Goal: Transaction & Acquisition: Purchase product/service

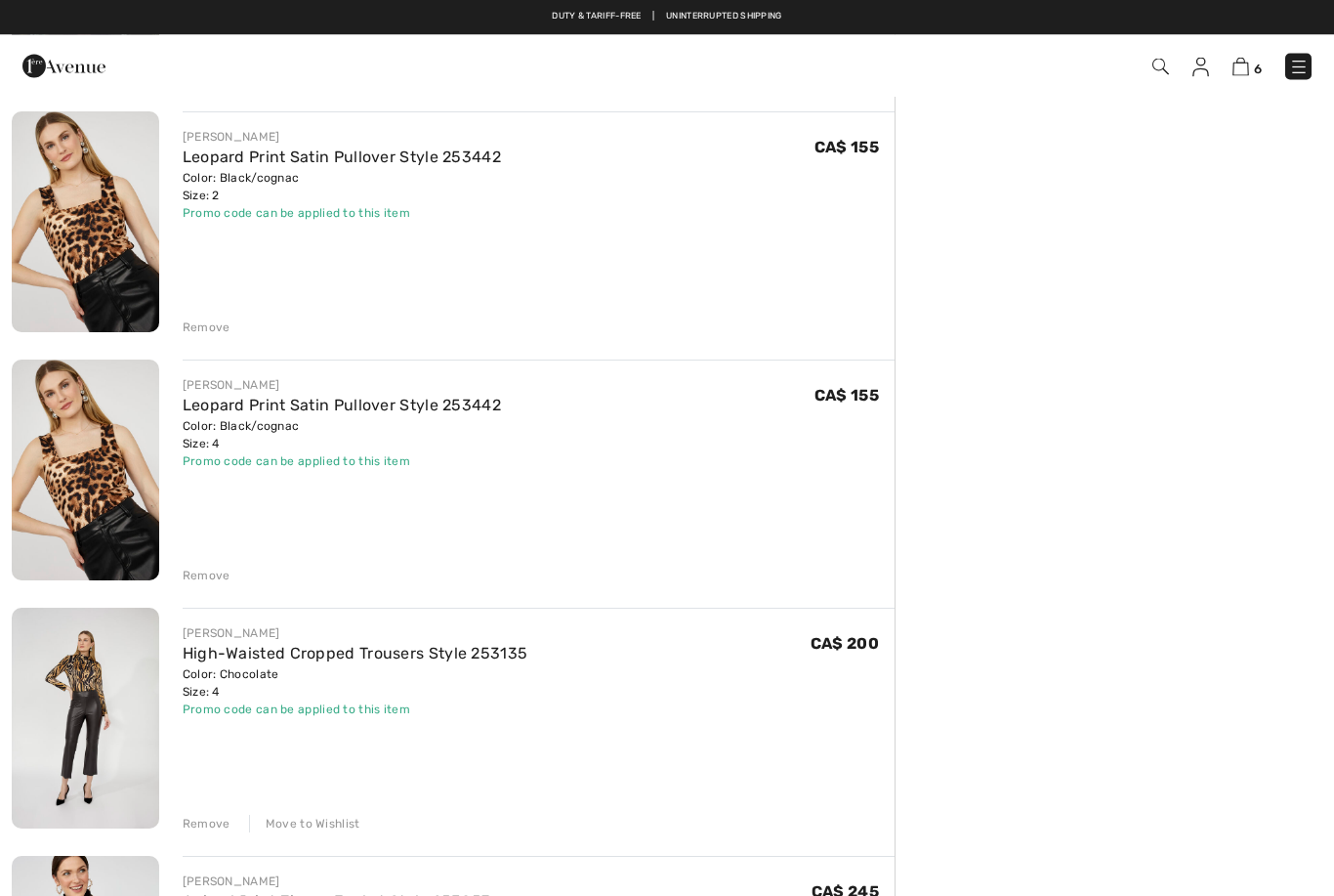
scroll to position [633, 0]
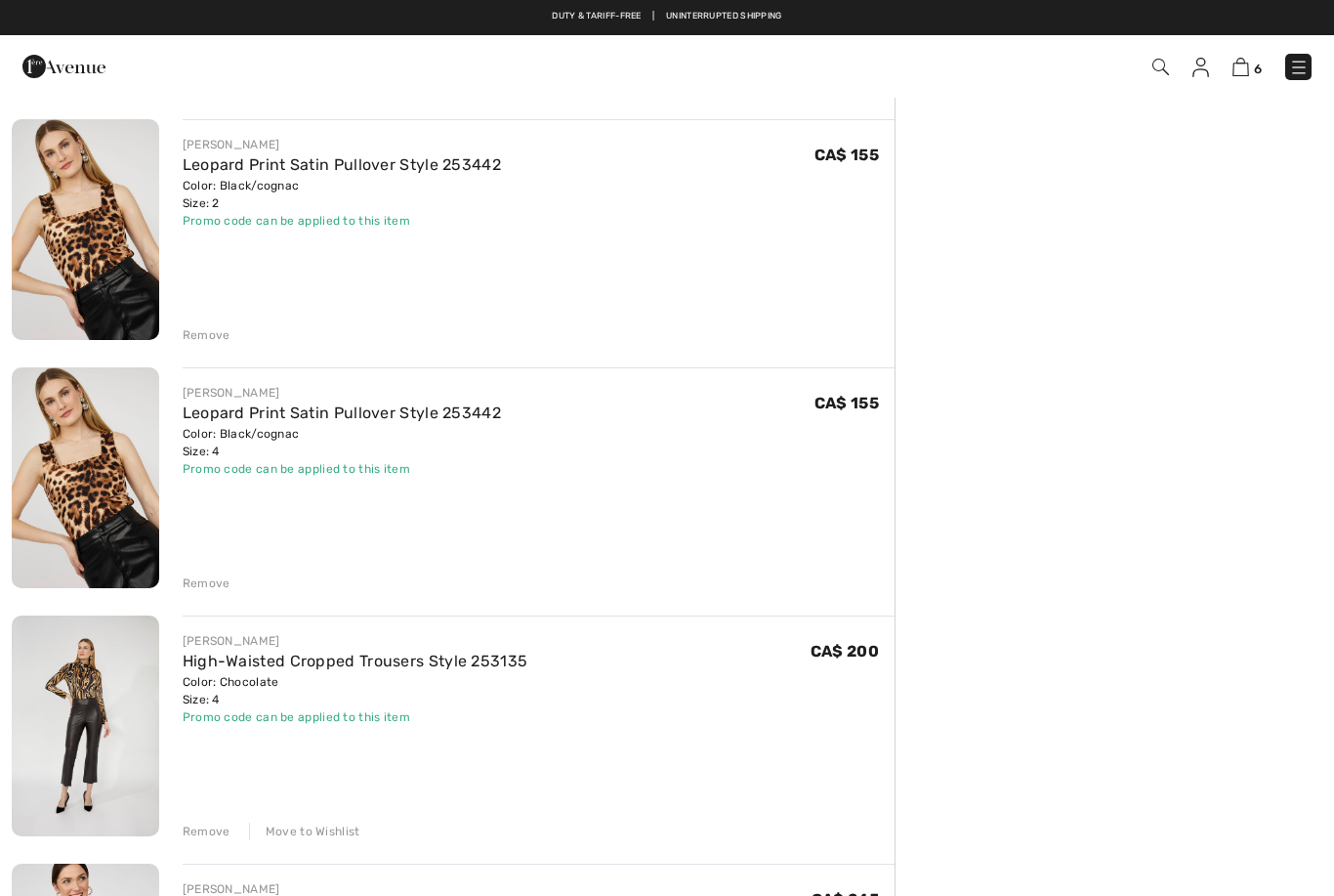
click at [425, 662] on link "High-Waisted Cropped Trousers Style 253135" at bounding box center [356, 660] width 346 height 19
click at [316, 651] on link "High-Waisted Cropped Trousers Style 253135" at bounding box center [356, 660] width 346 height 19
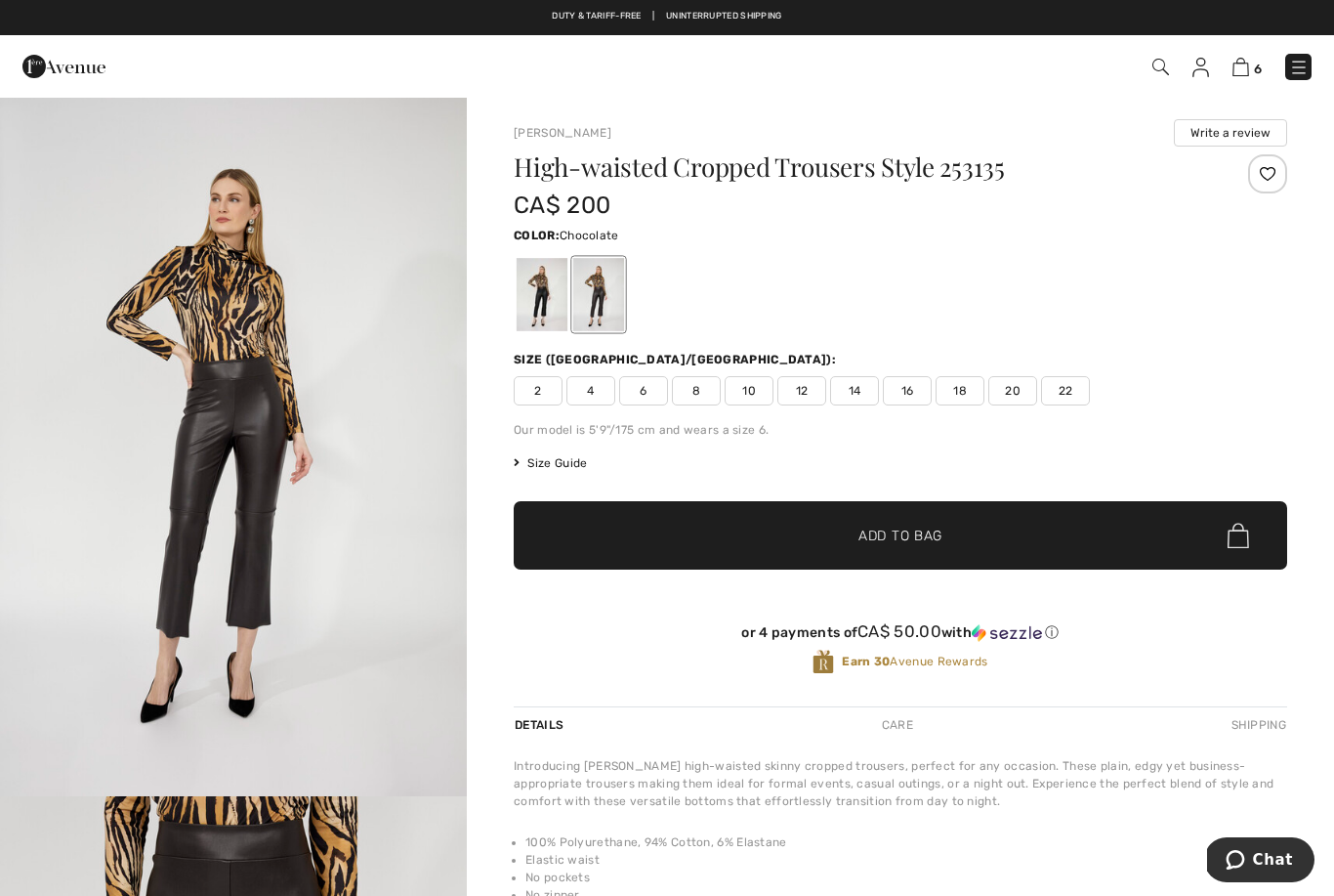
click at [545, 307] on div at bounding box center [542, 294] width 51 height 73
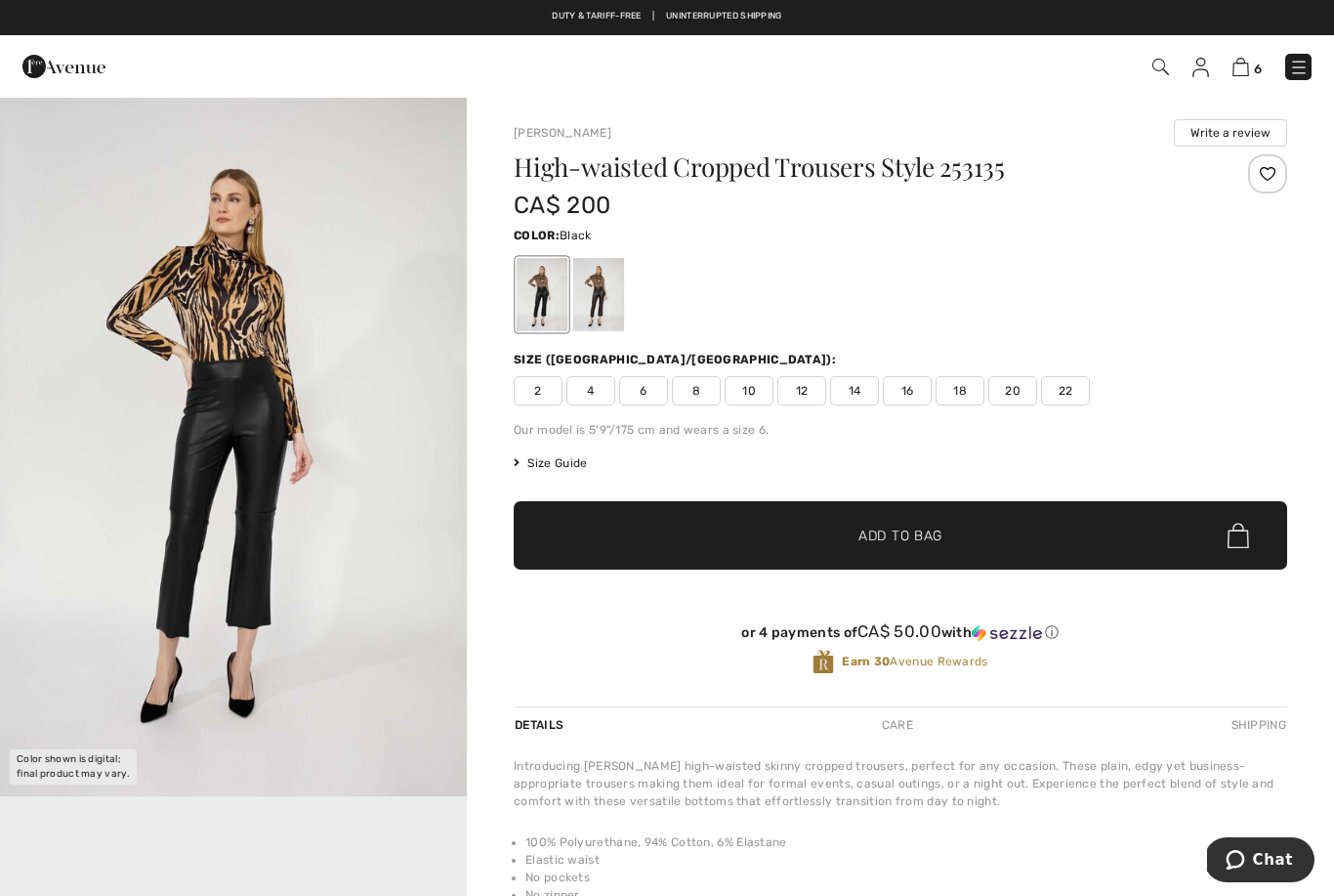
click at [601, 396] on span "4" at bounding box center [591, 390] width 49 height 29
click at [570, 466] on span "Size Guide" at bounding box center [550, 463] width 73 height 18
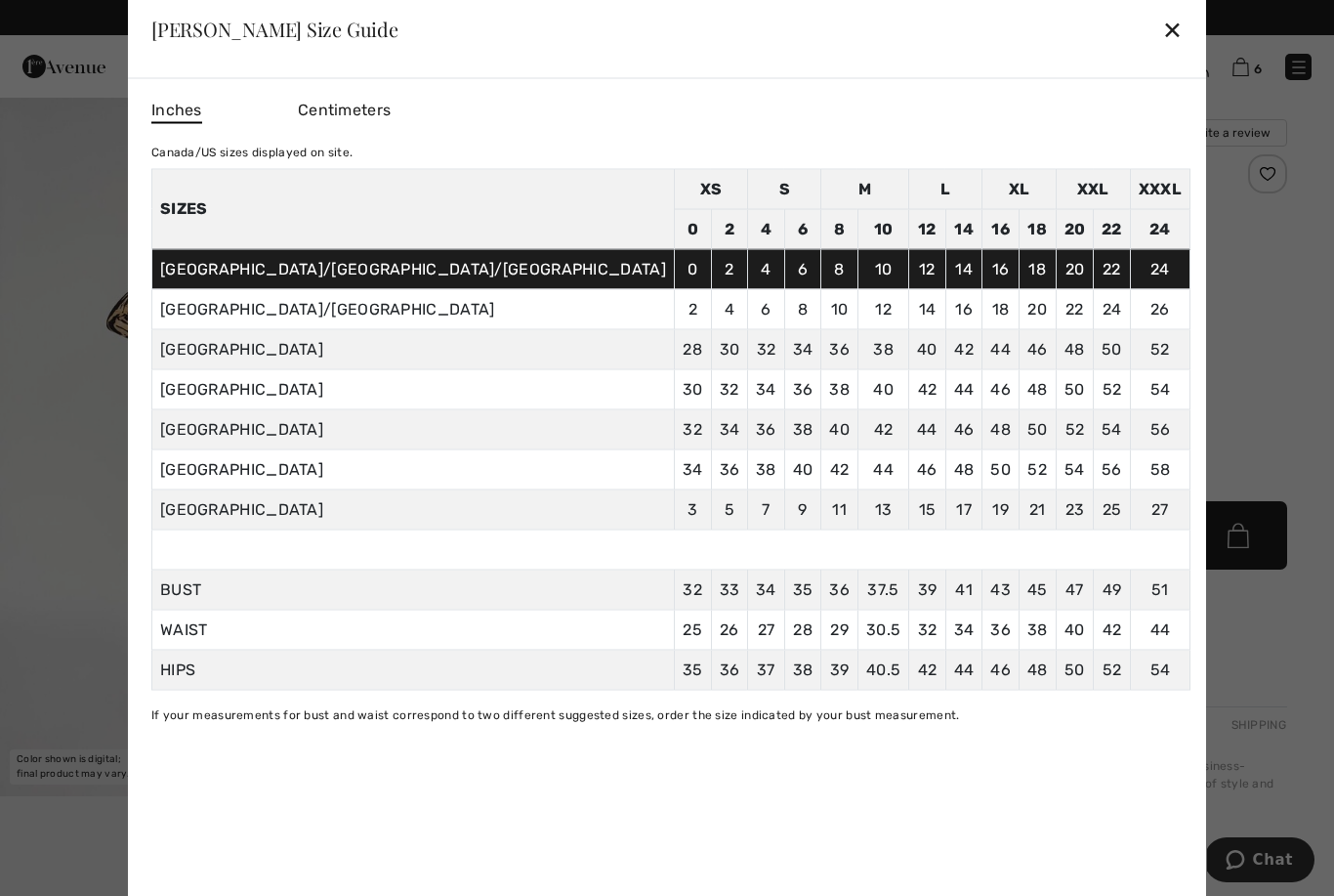
click at [1162, 38] on div "✕" at bounding box center [1172, 29] width 21 height 41
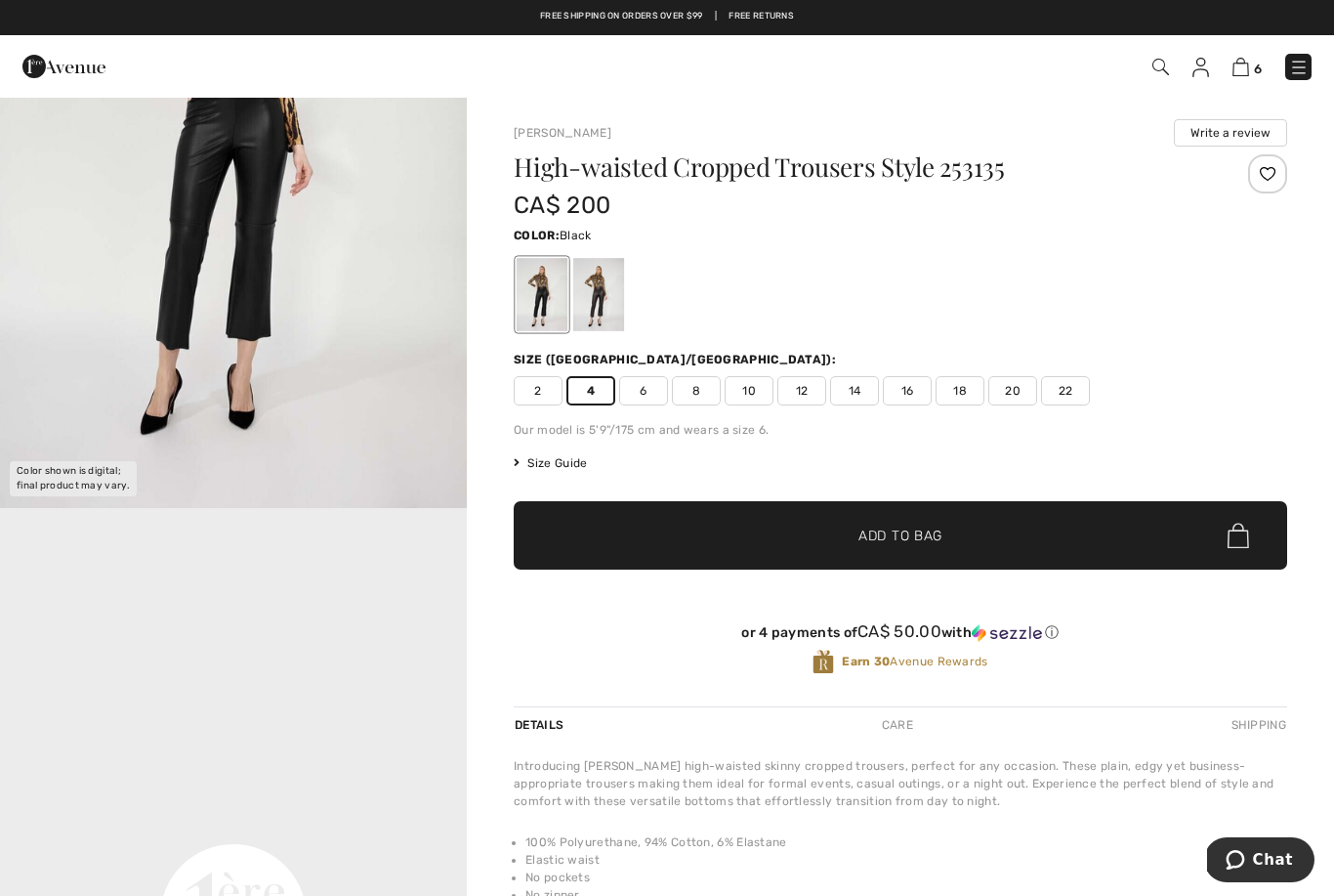
click at [909, 542] on span "Add to Bag" at bounding box center [901, 535] width 84 height 21
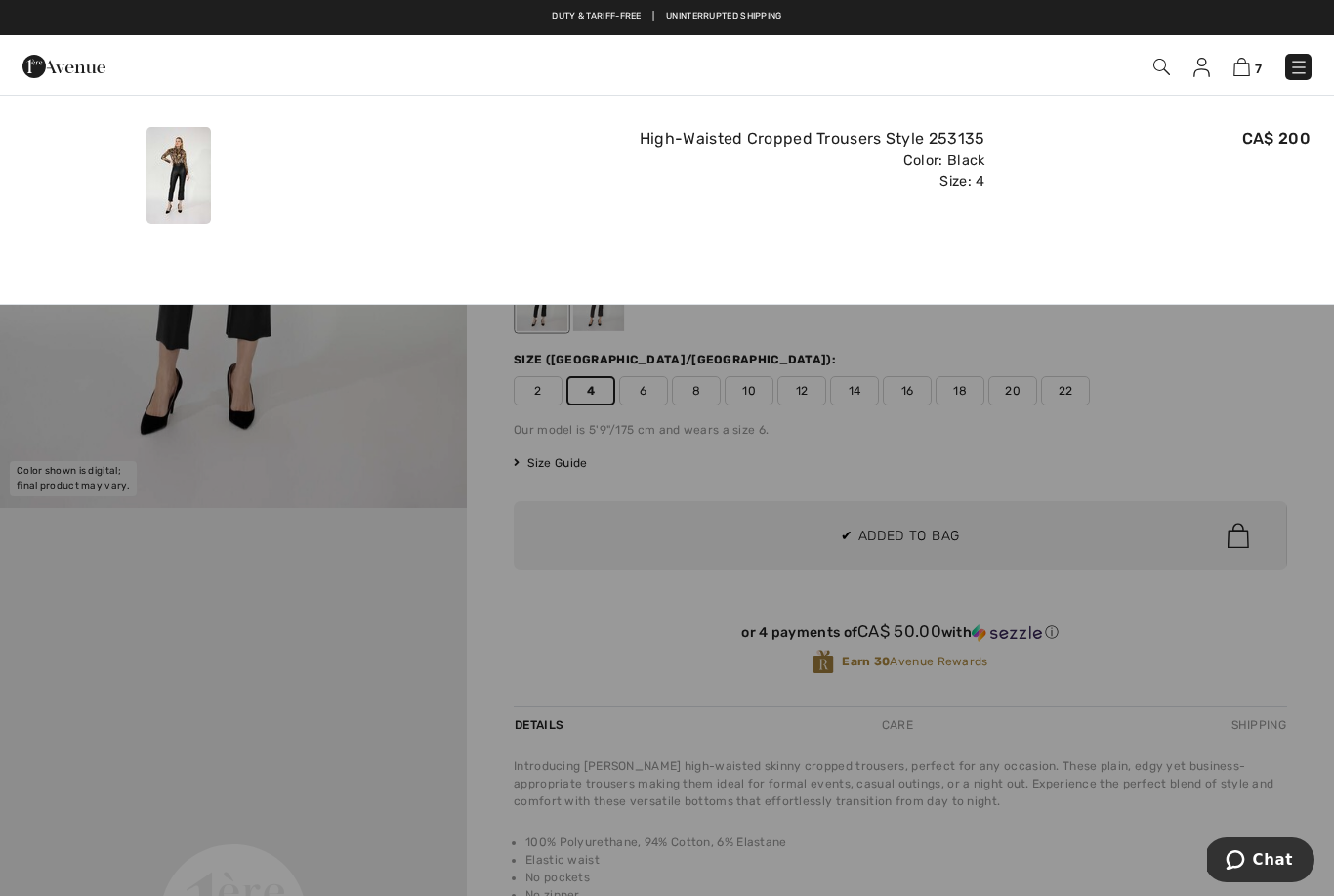
click at [1249, 72] on img at bounding box center [1242, 67] width 17 height 19
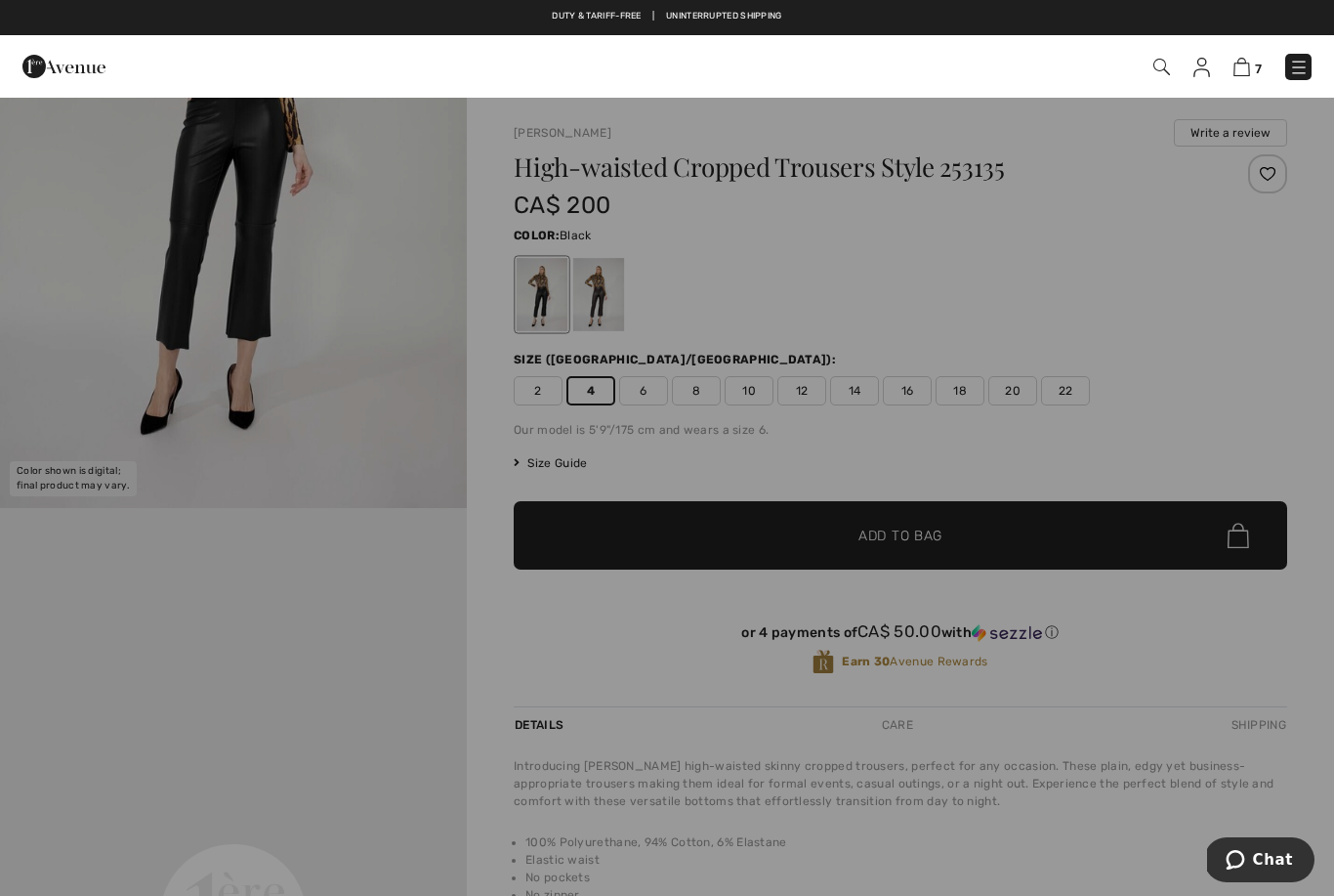
click at [1245, 72] on img at bounding box center [1242, 67] width 17 height 19
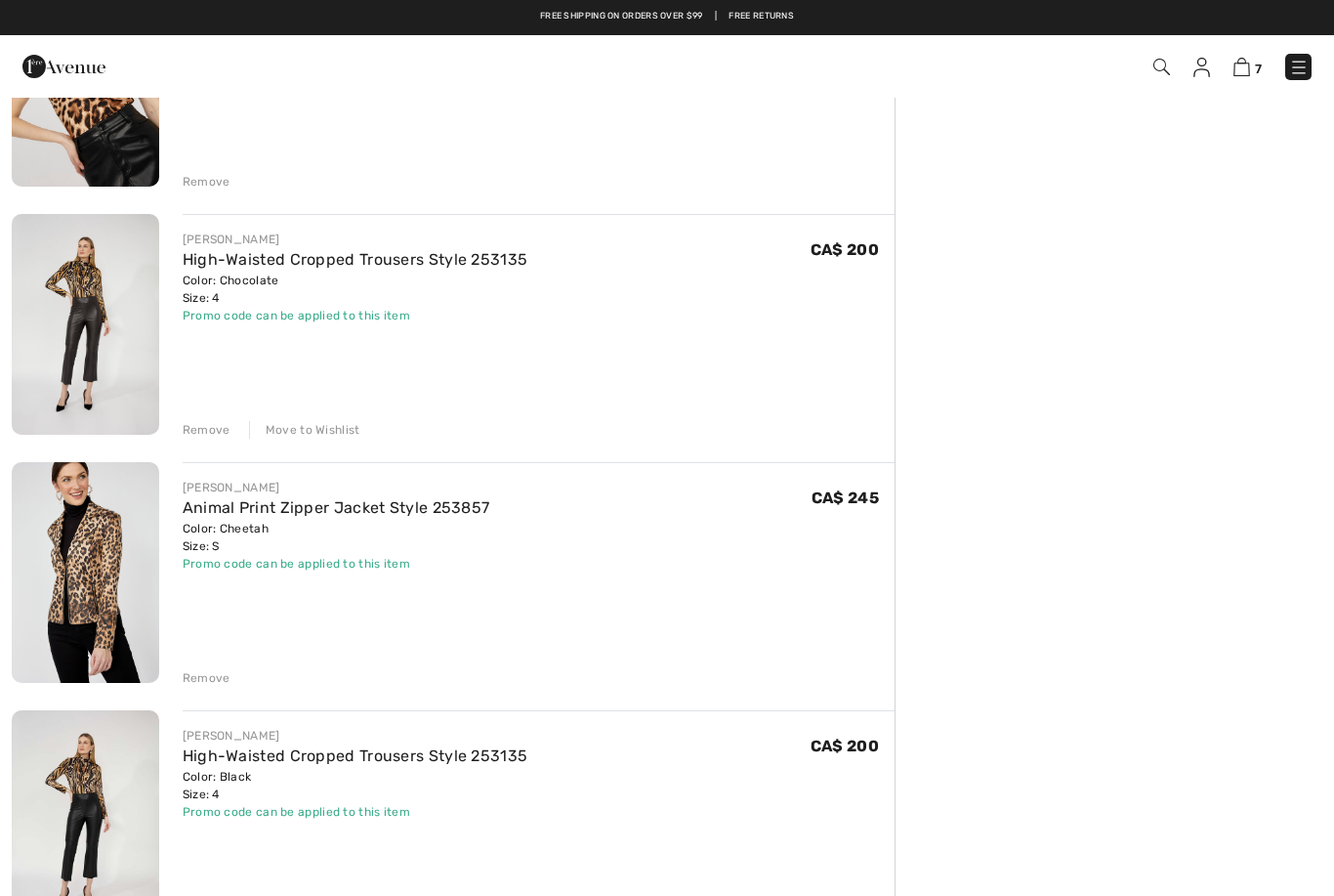
scroll to position [1033, 0]
click at [217, 681] on div "Remove" at bounding box center [207, 679] width 48 height 18
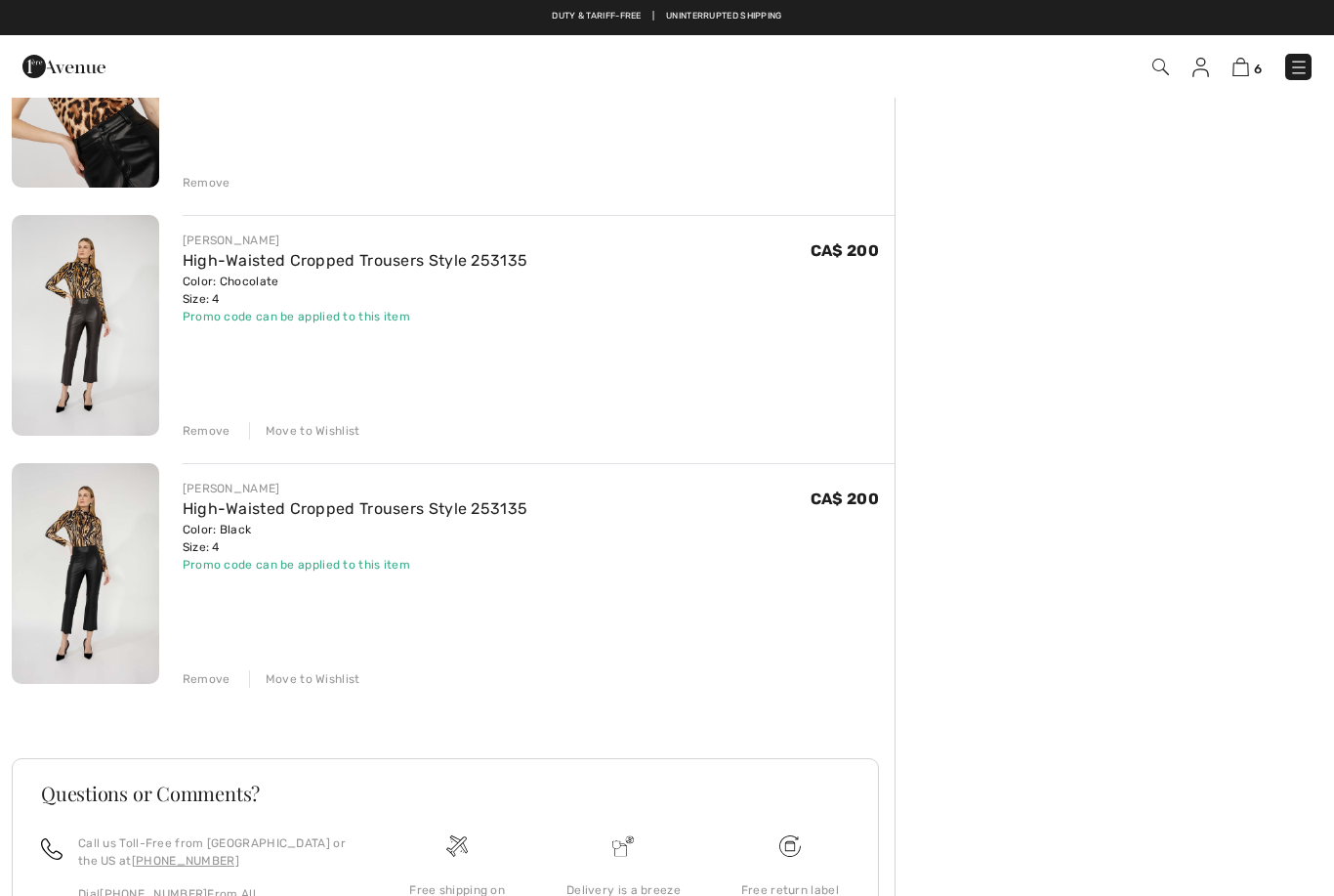
click at [212, 441] on div "JOSEPH RIBKOFF Leopard Print Faux Fur Coat Style 253937 Color: Beige/Black Size…" at bounding box center [453, 161] width 883 height 1877
click at [217, 433] on div "Remove" at bounding box center [207, 431] width 48 height 18
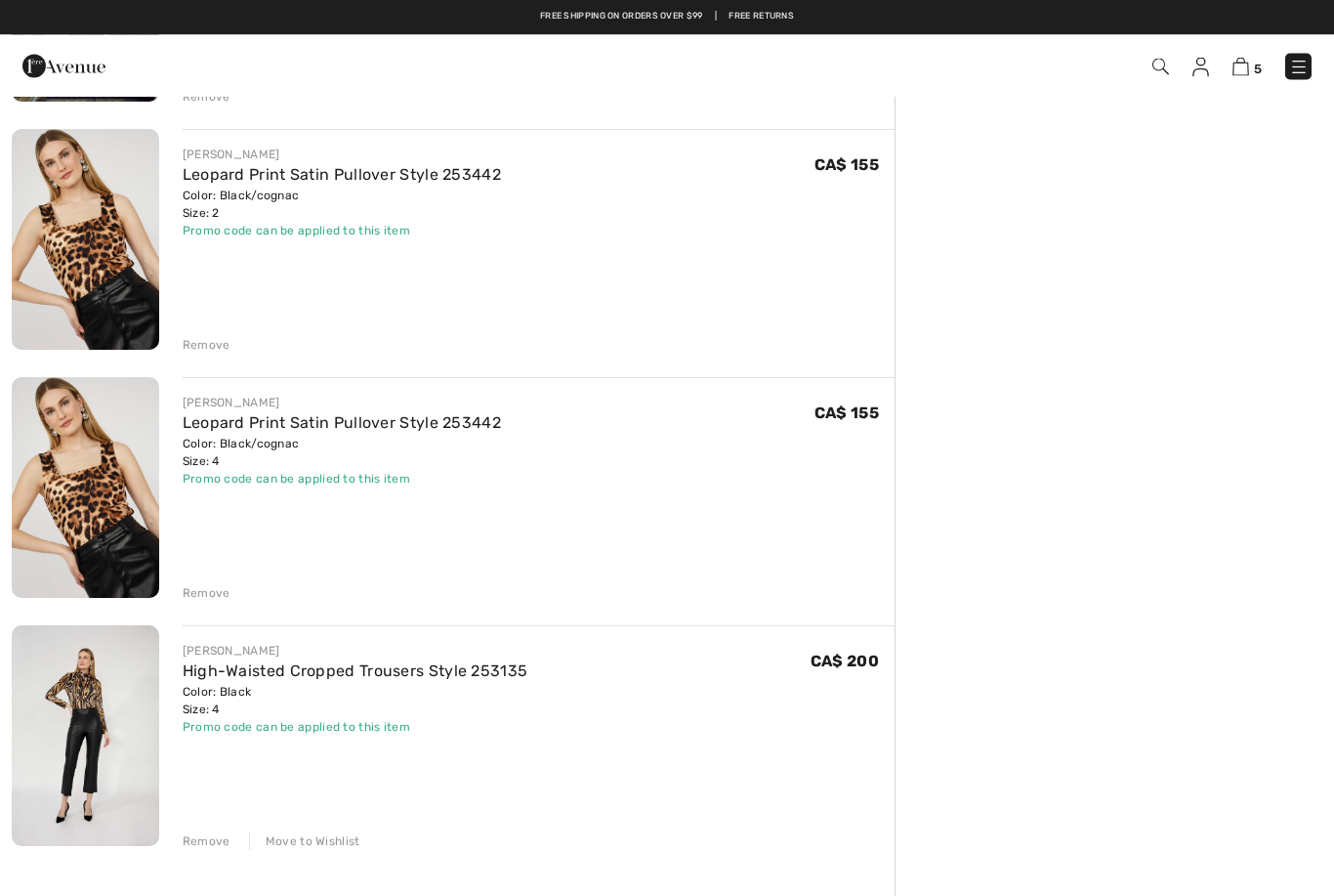
scroll to position [623, 0]
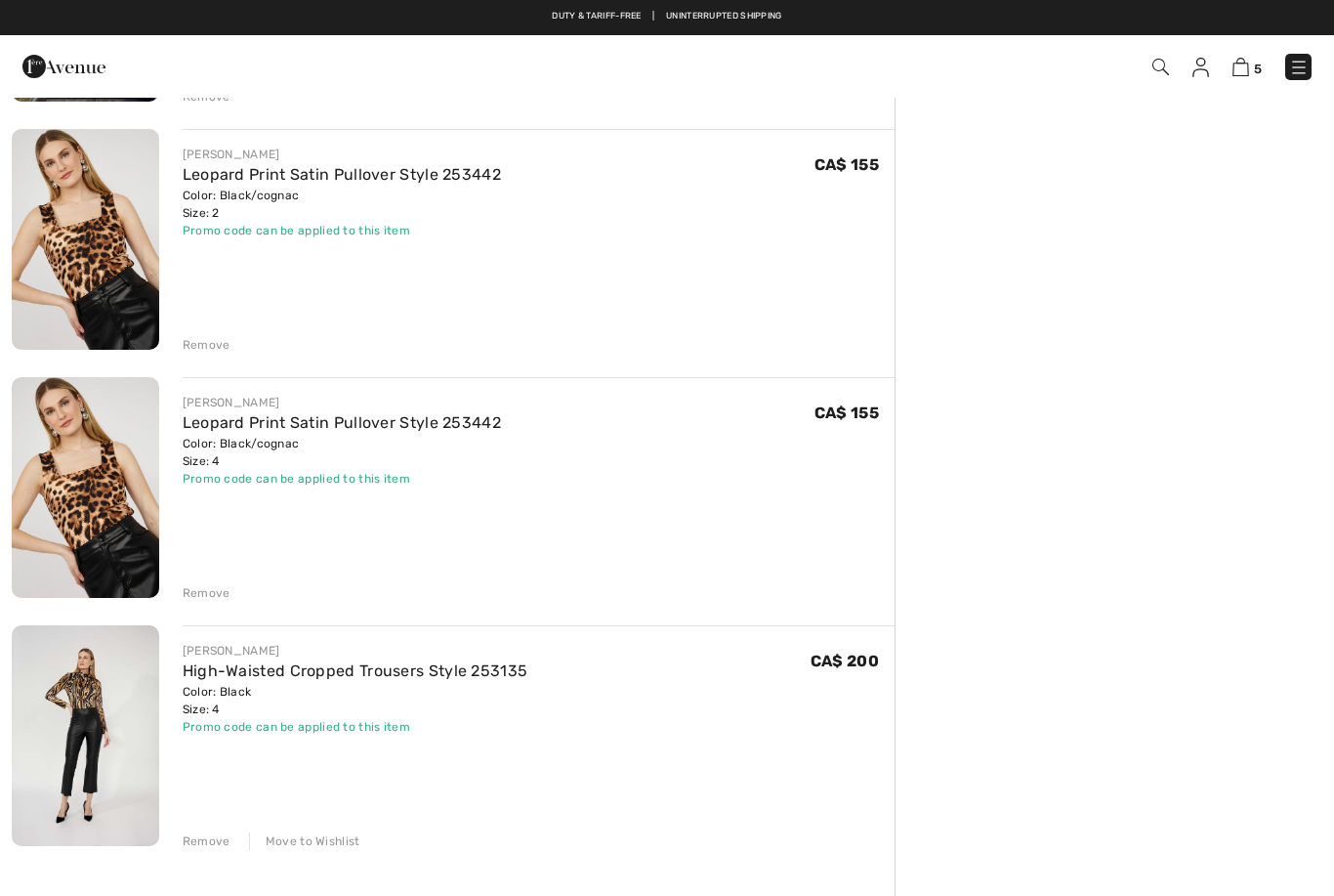
click at [339, 679] on link "High-Waisted Cropped Trousers Style 253135" at bounding box center [356, 670] width 346 height 19
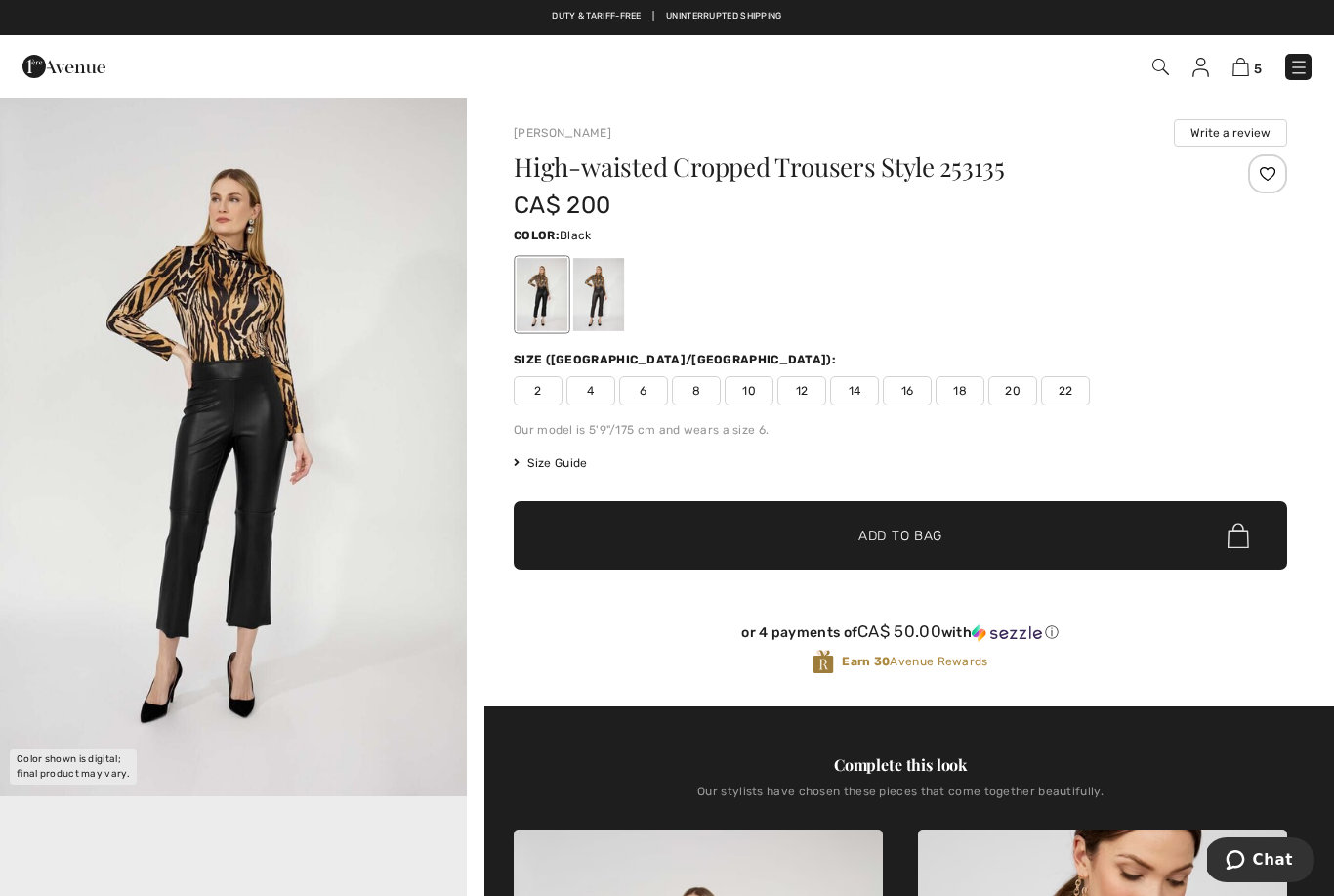
click at [531, 398] on span "2" at bounding box center [538, 390] width 49 height 29
click at [583, 461] on span "Size Guide" at bounding box center [550, 463] width 73 height 18
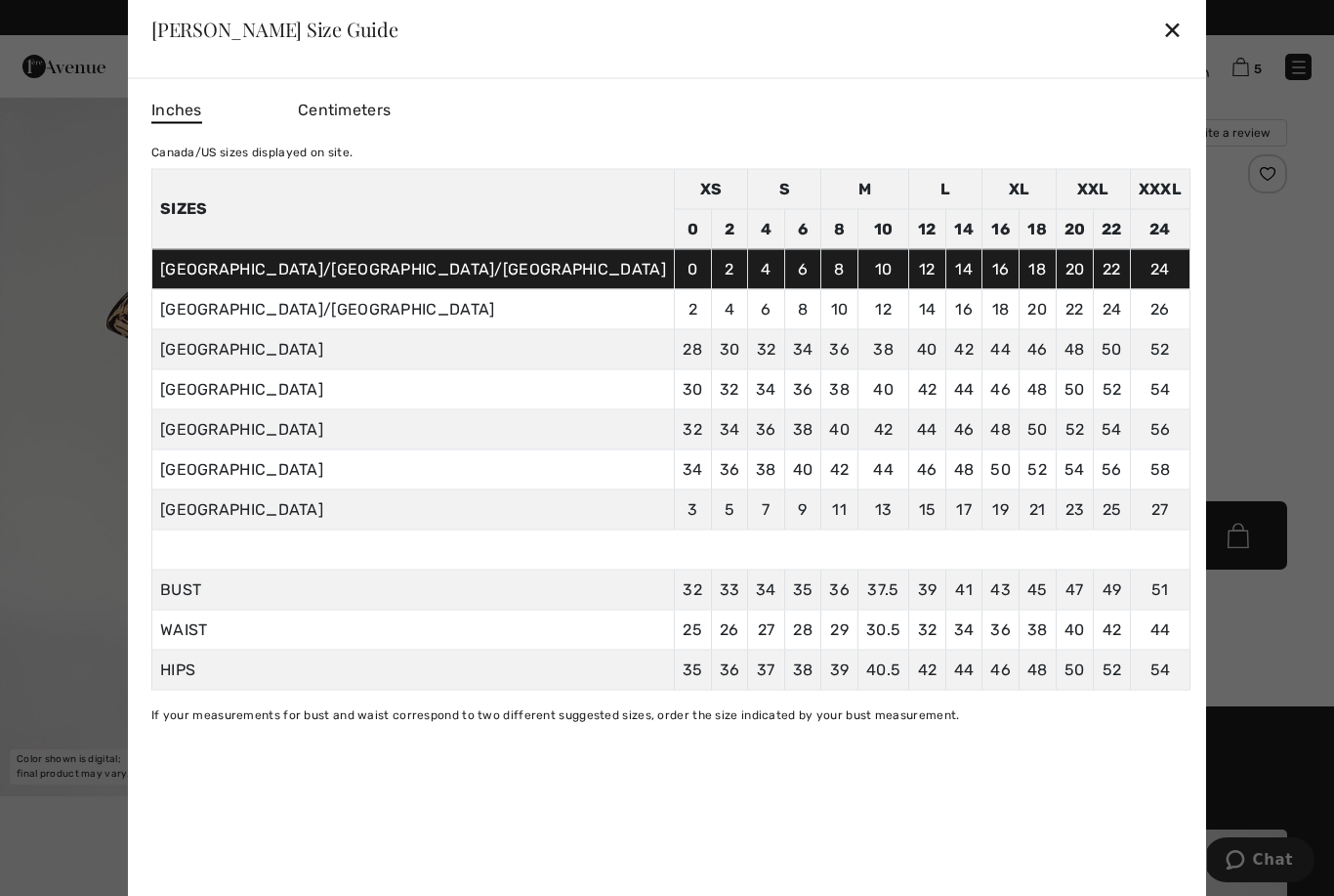
click at [748, 464] on td "38" at bounding box center [766, 469] width 37 height 40
click at [1162, 24] on div "✕" at bounding box center [1172, 29] width 21 height 41
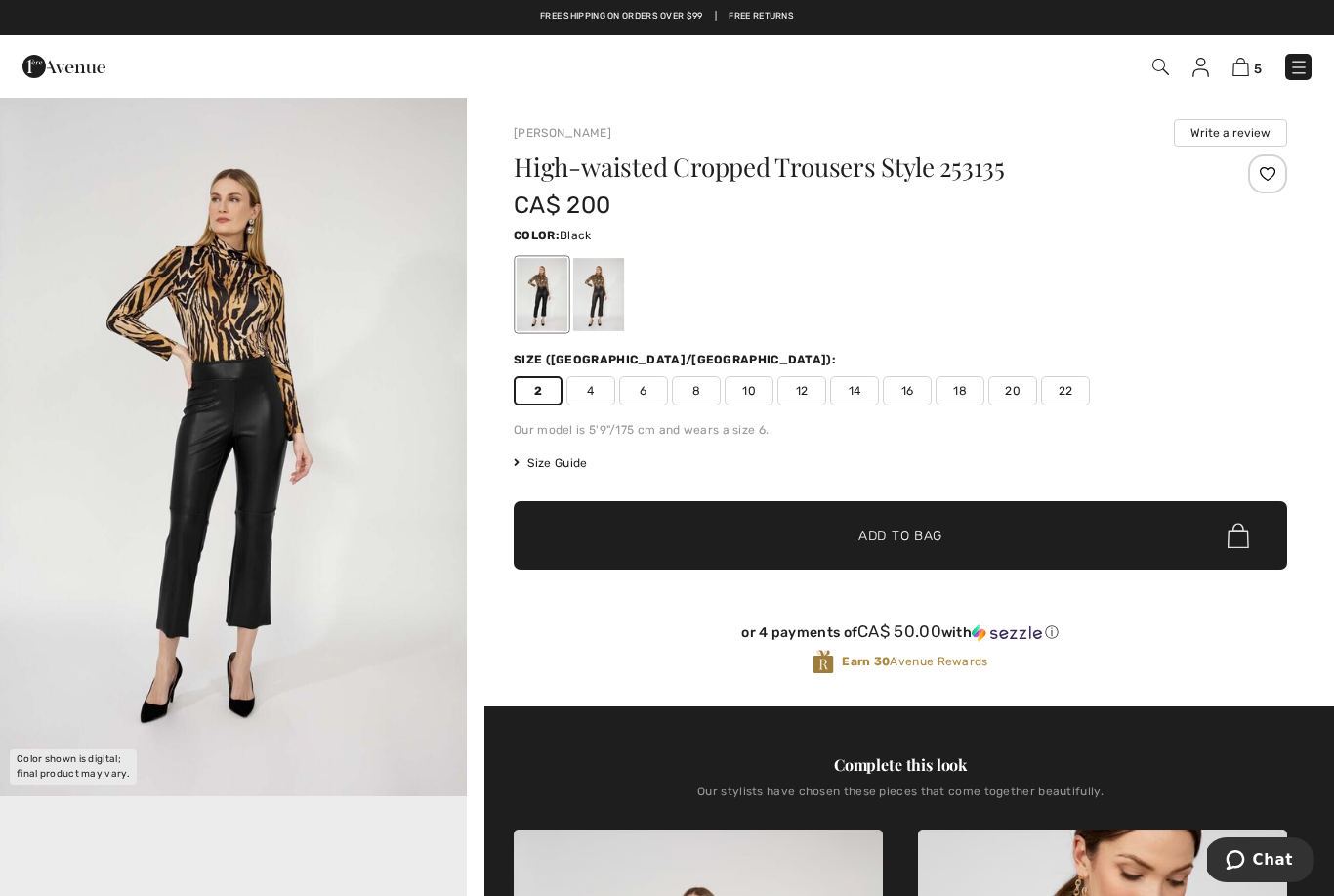
click at [903, 541] on span "Add to Bag" at bounding box center [901, 535] width 84 height 21
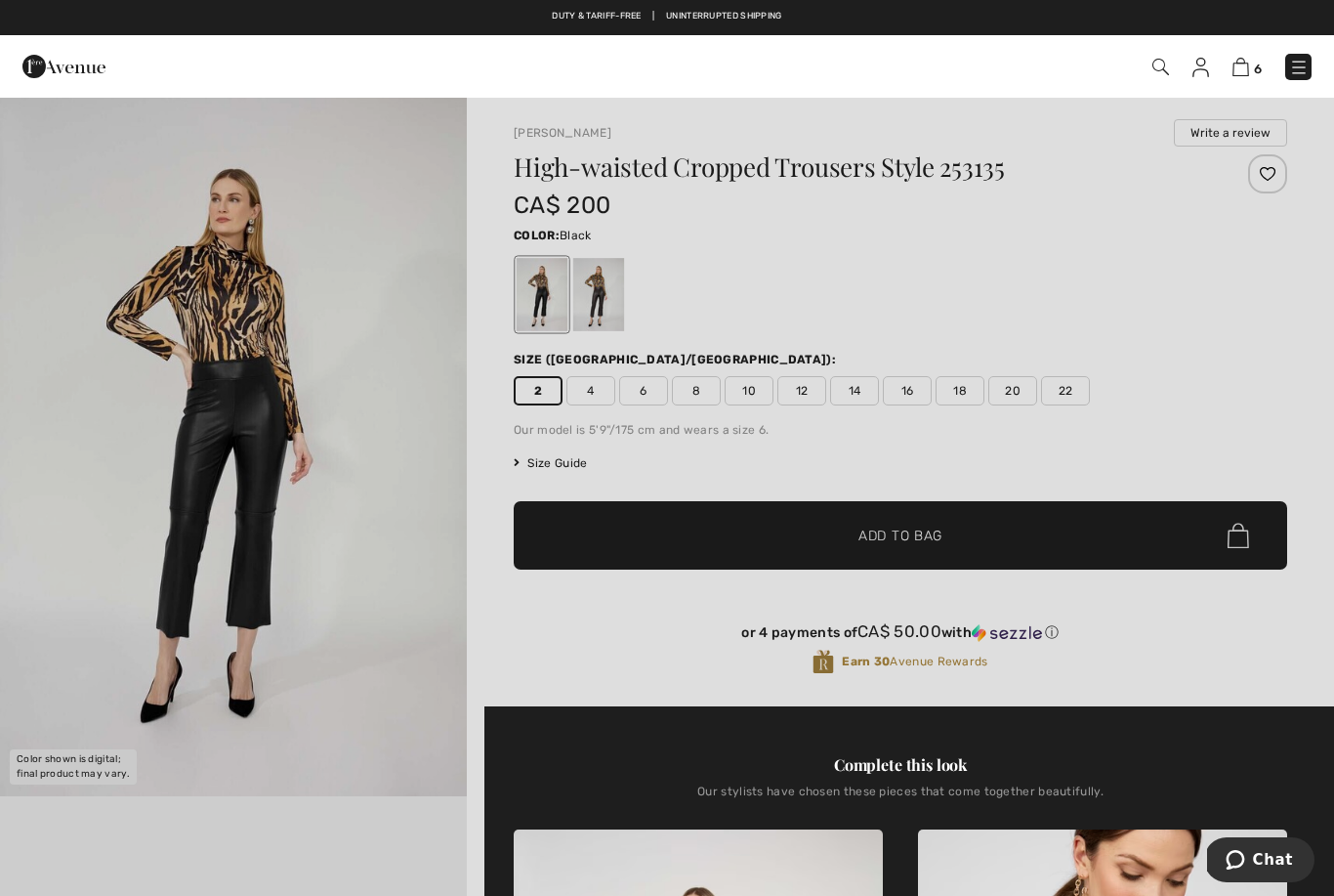
click at [1159, 67] on img at bounding box center [1161, 67] width 17 height 17
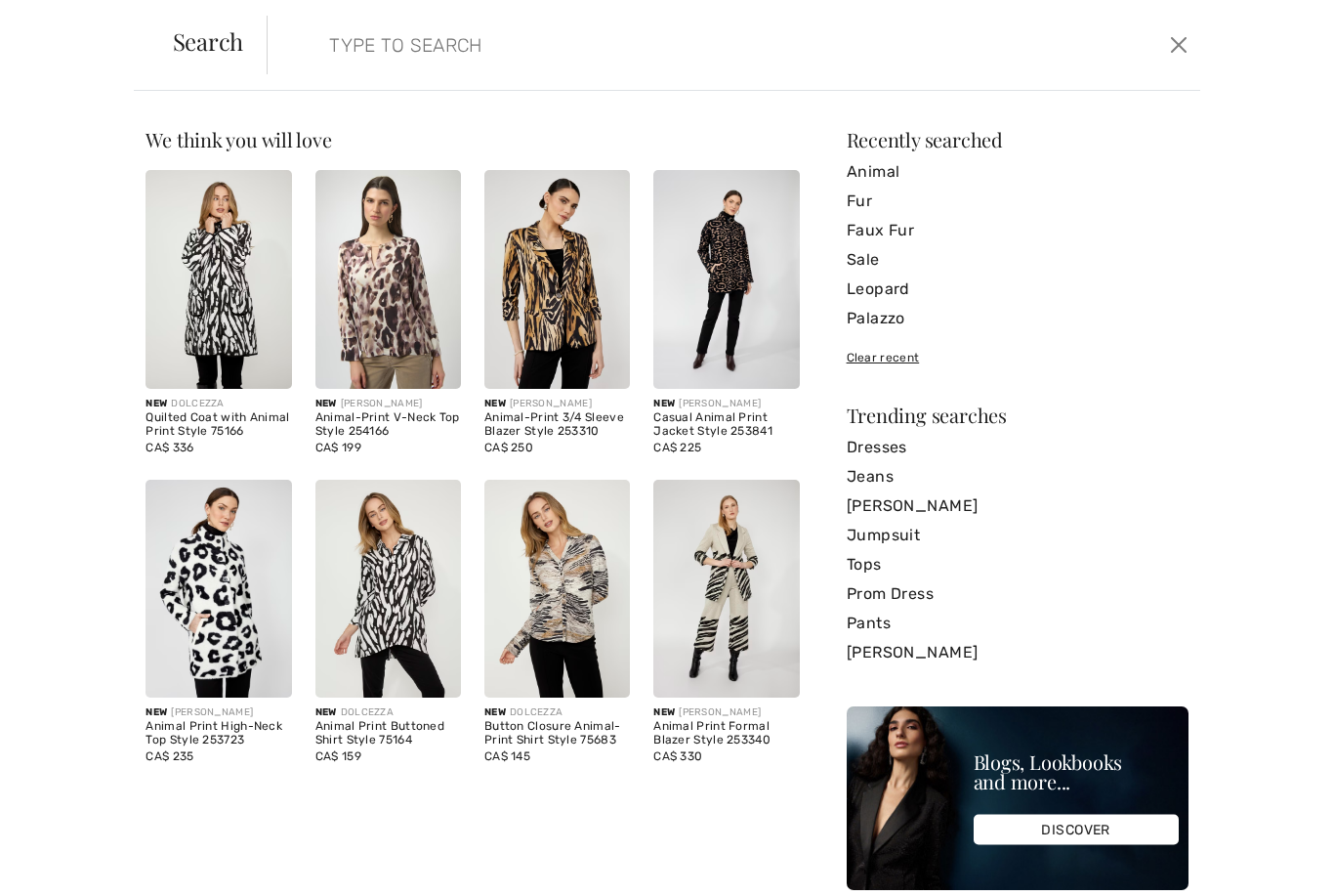
click at [367, 18] on input "search" at bounding box center [633, 45] width 637 height 59
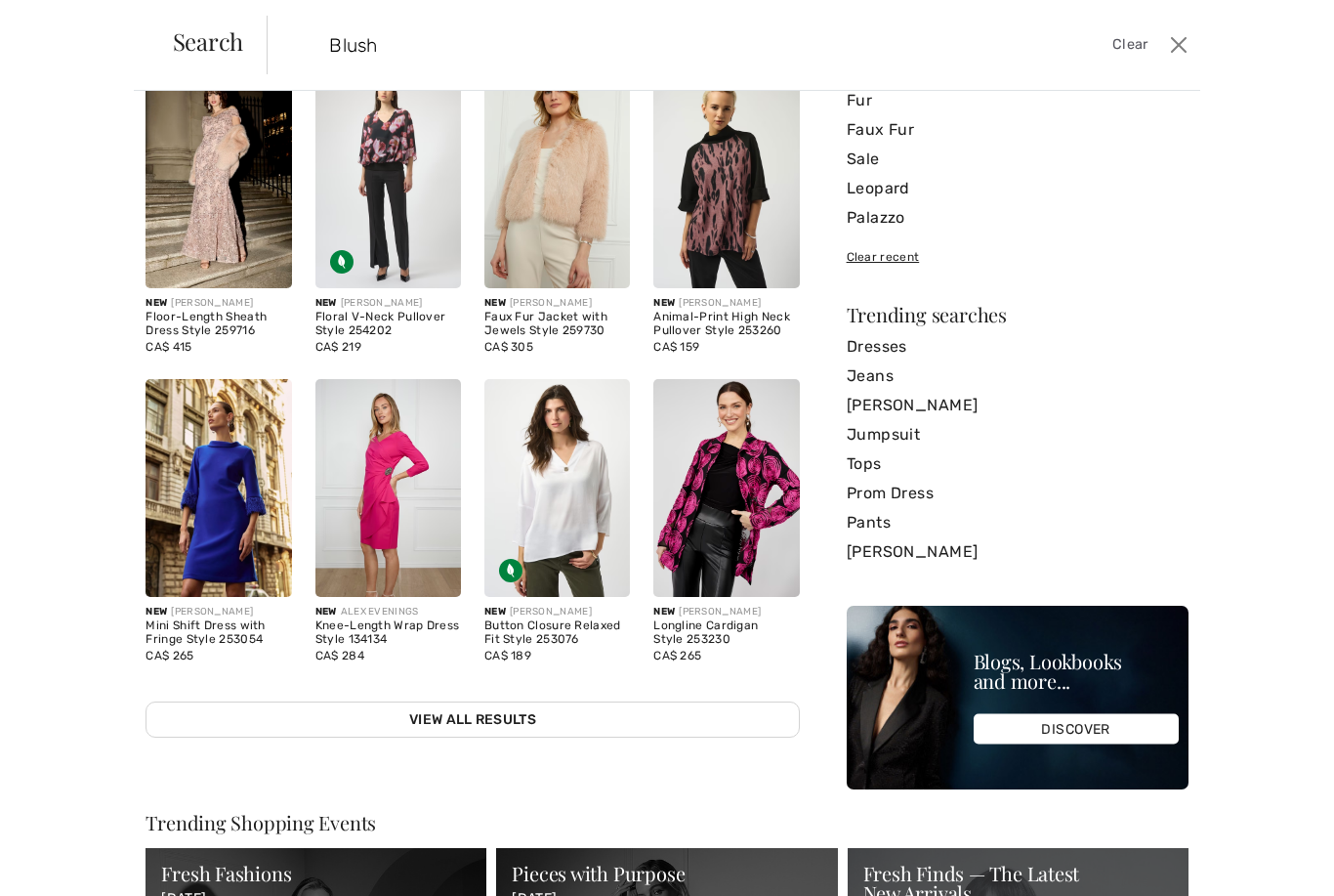
scroll to position [102, 0]
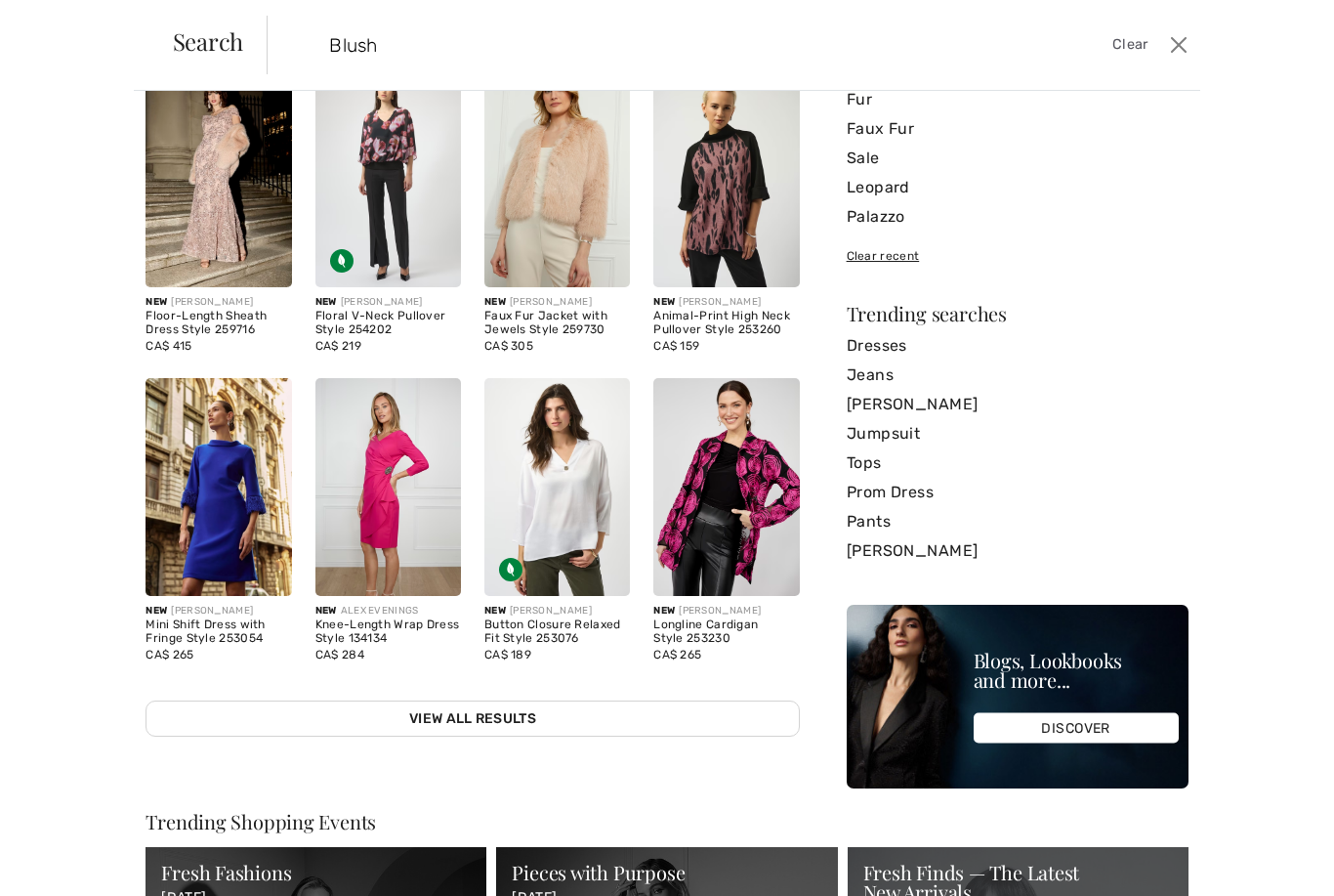
type input "Blush"
click at [525, 721] on link "View All Results" at bounding box center [472, 718] width 653 height 36
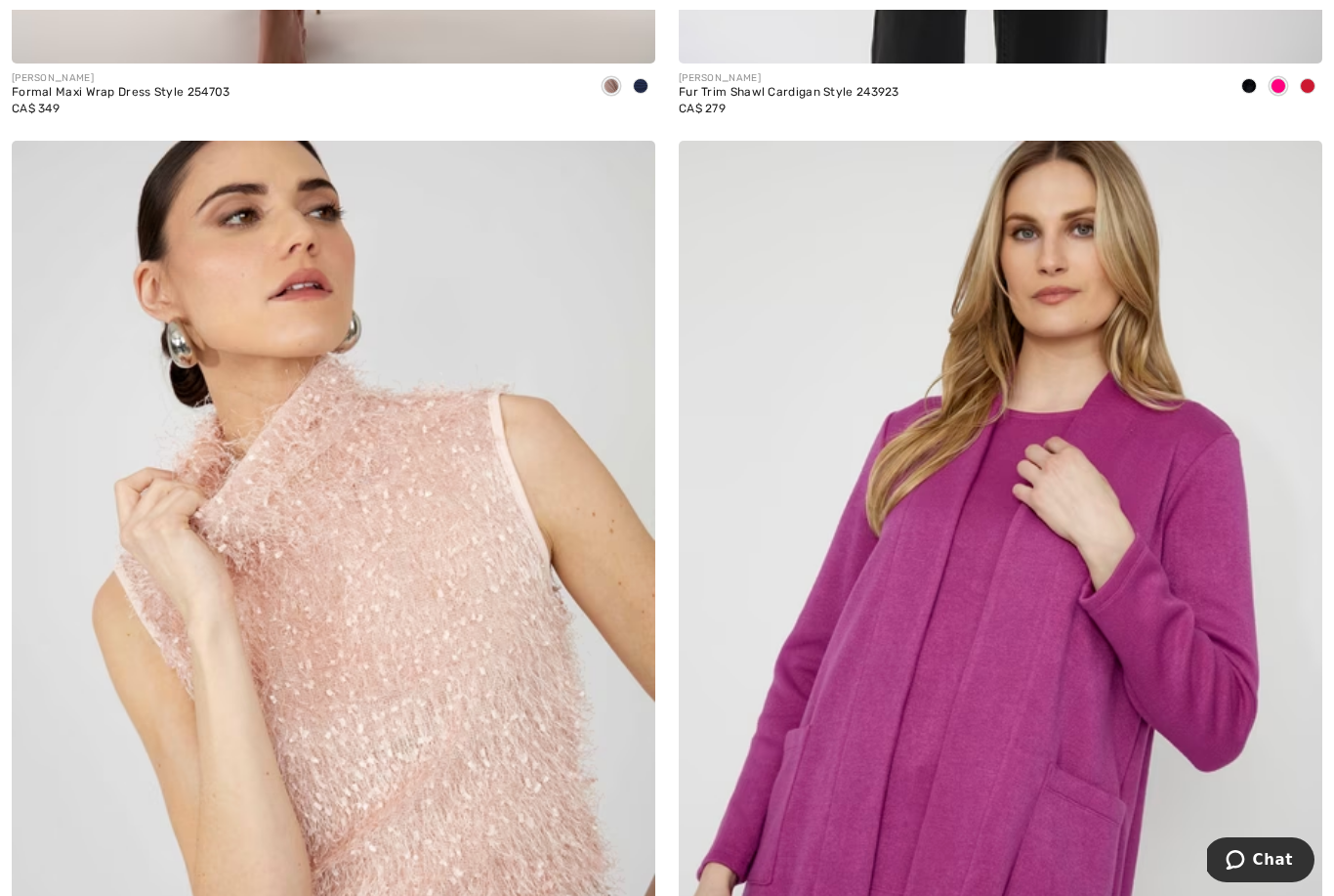
scroll to position [7648, 0]
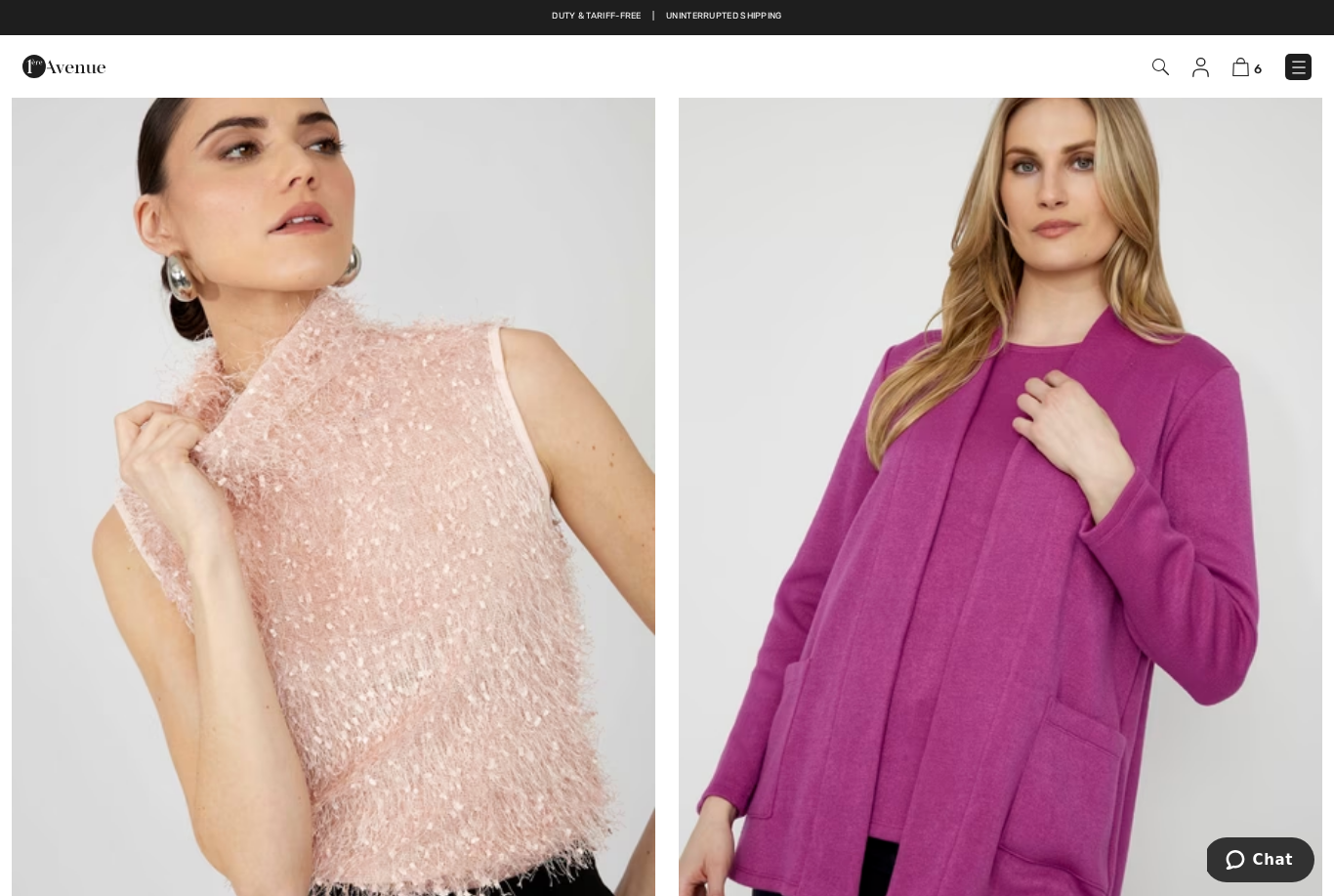
click at [534, 790] on img at bounding box center [334, 557] width 644 height 966
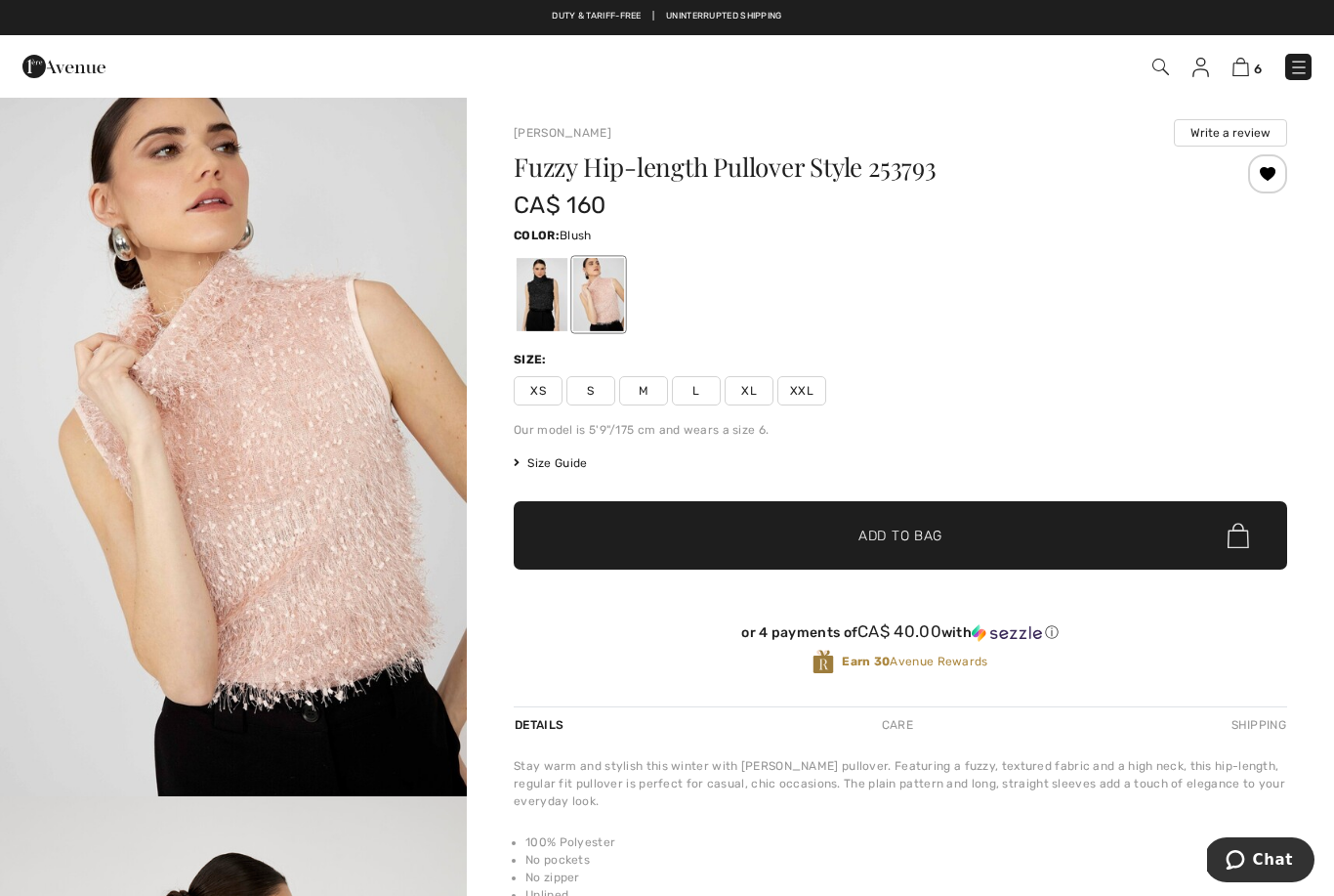
click at [541, 319] on div at bounding box center [542, 294] width 51 height 73
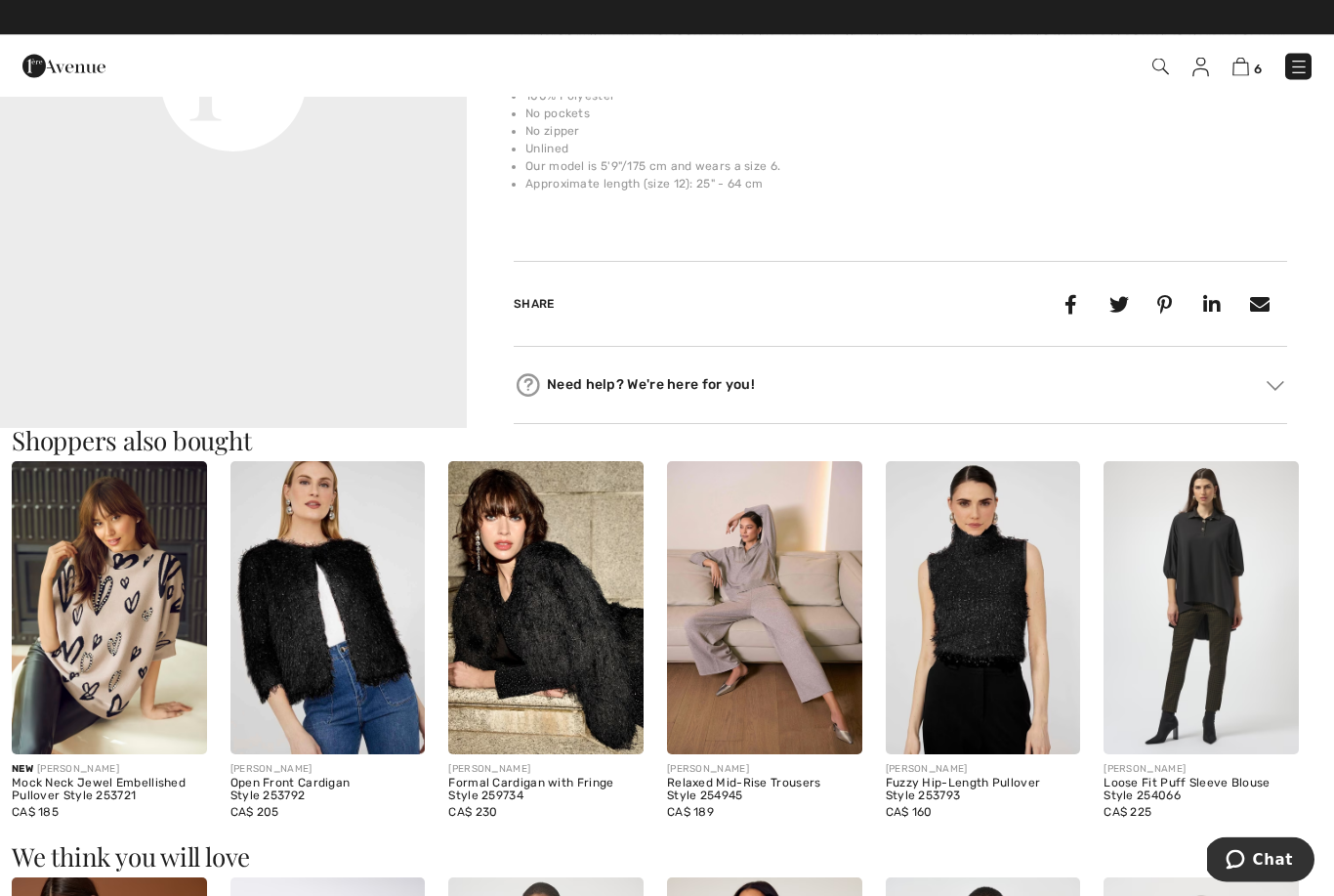
scroll to position [746, 0]
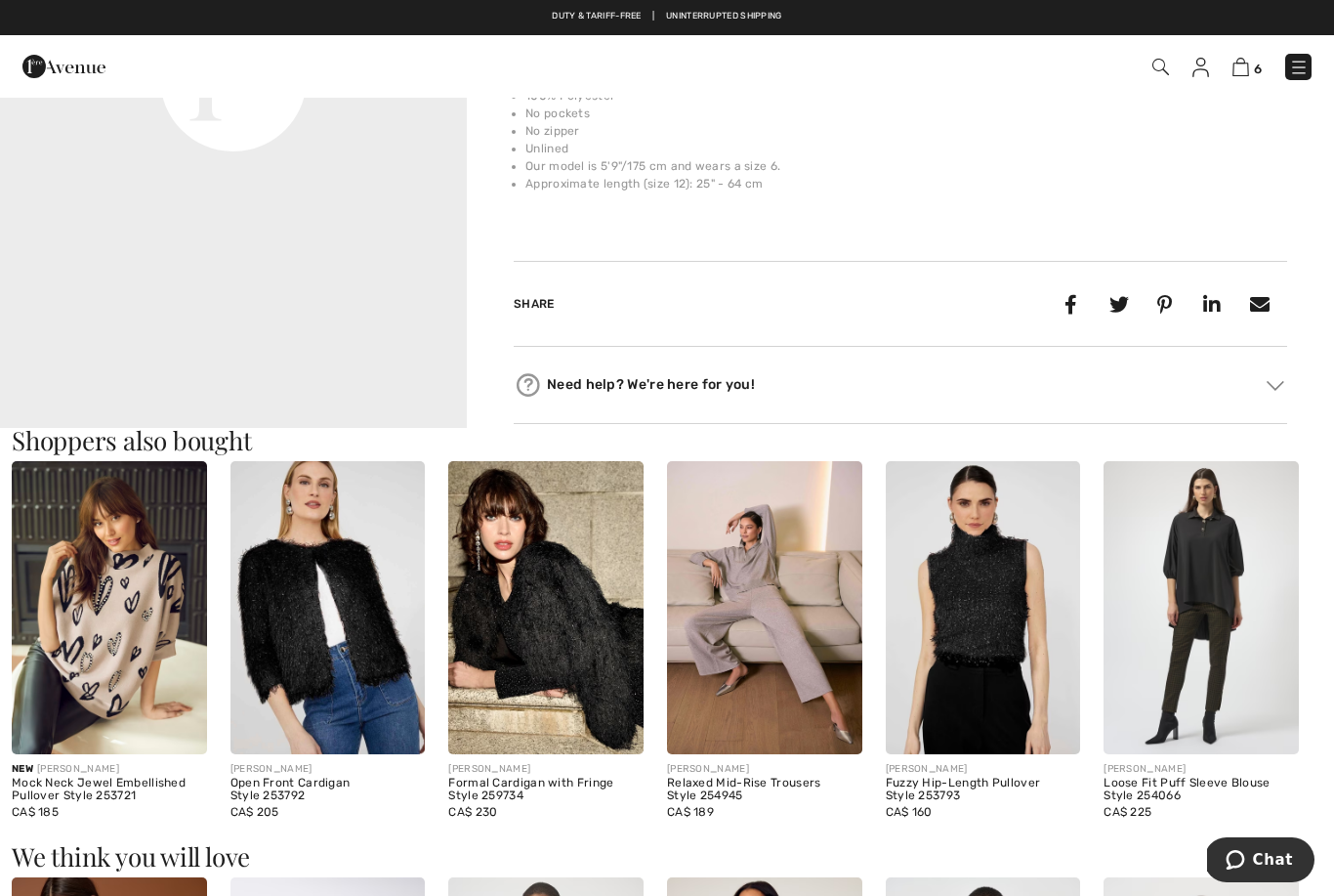
click at [1171, 804] on div "CA$ 225" at bounding box center [1201, 812] width 195 height 18
click at [1152, 784] on div "Loose Fit Puff Sleeve Blouse Style 254066" at bounding box center [1201, 790] width 195 height 27
click at [1201, 649] on img at bounding box center [1201, 607] width 195 height 292
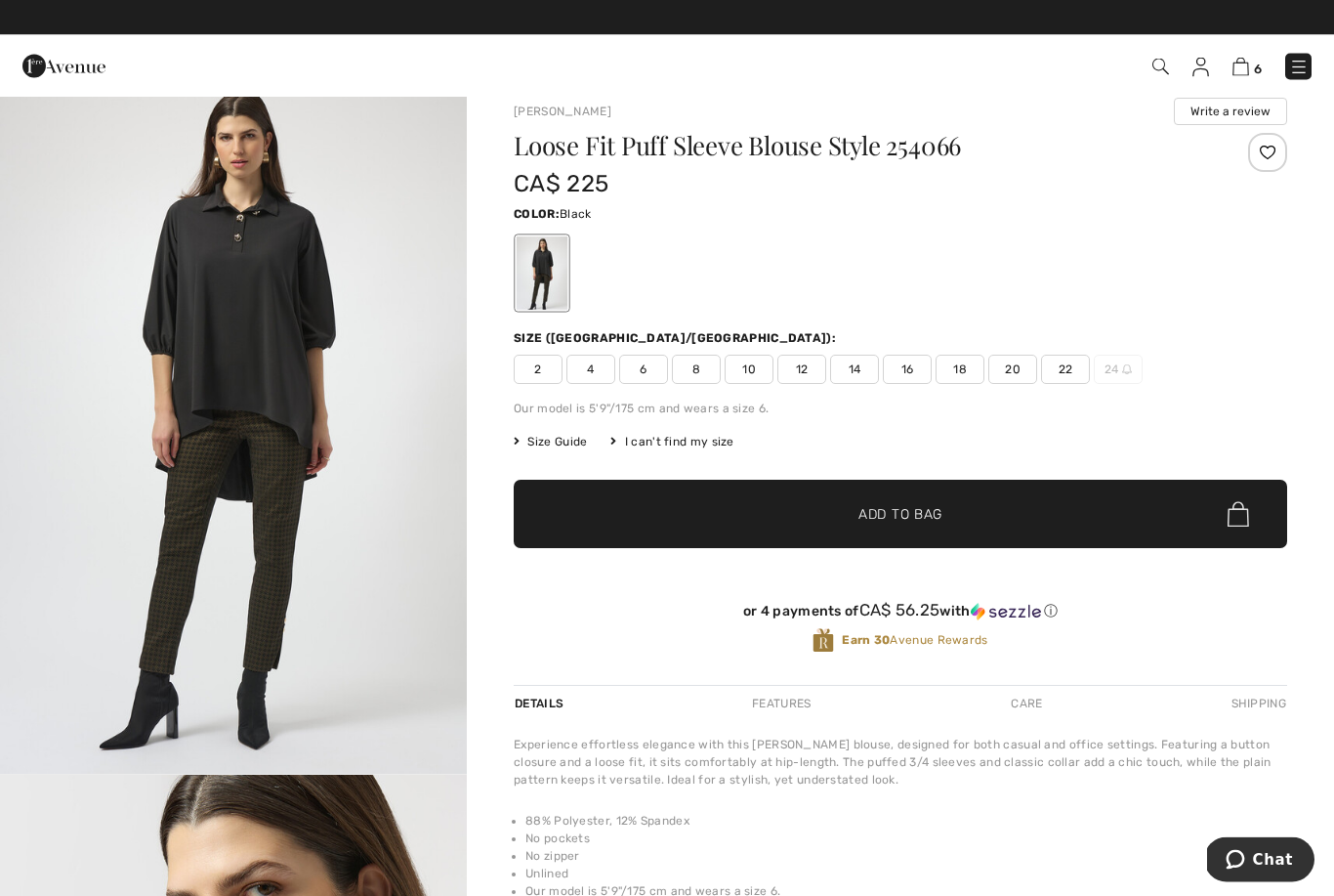
scroll to position [21, 0]
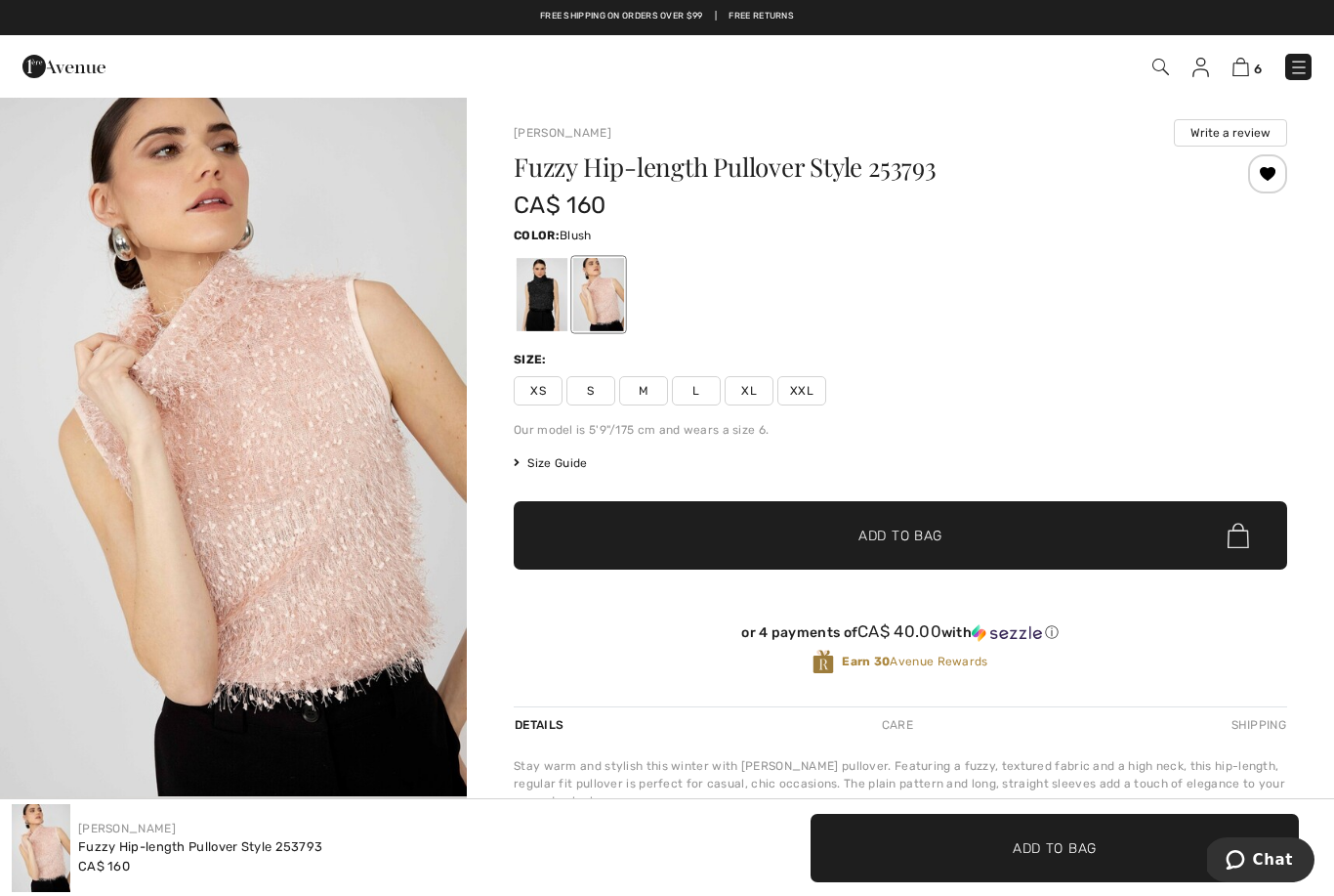
click at [594, 392] on span "S" at bounding box center [591, 390] width 49 height 29
click at [912, 545] on span "Add to Bag" at bounding box center [901, 535] width 84 height 21
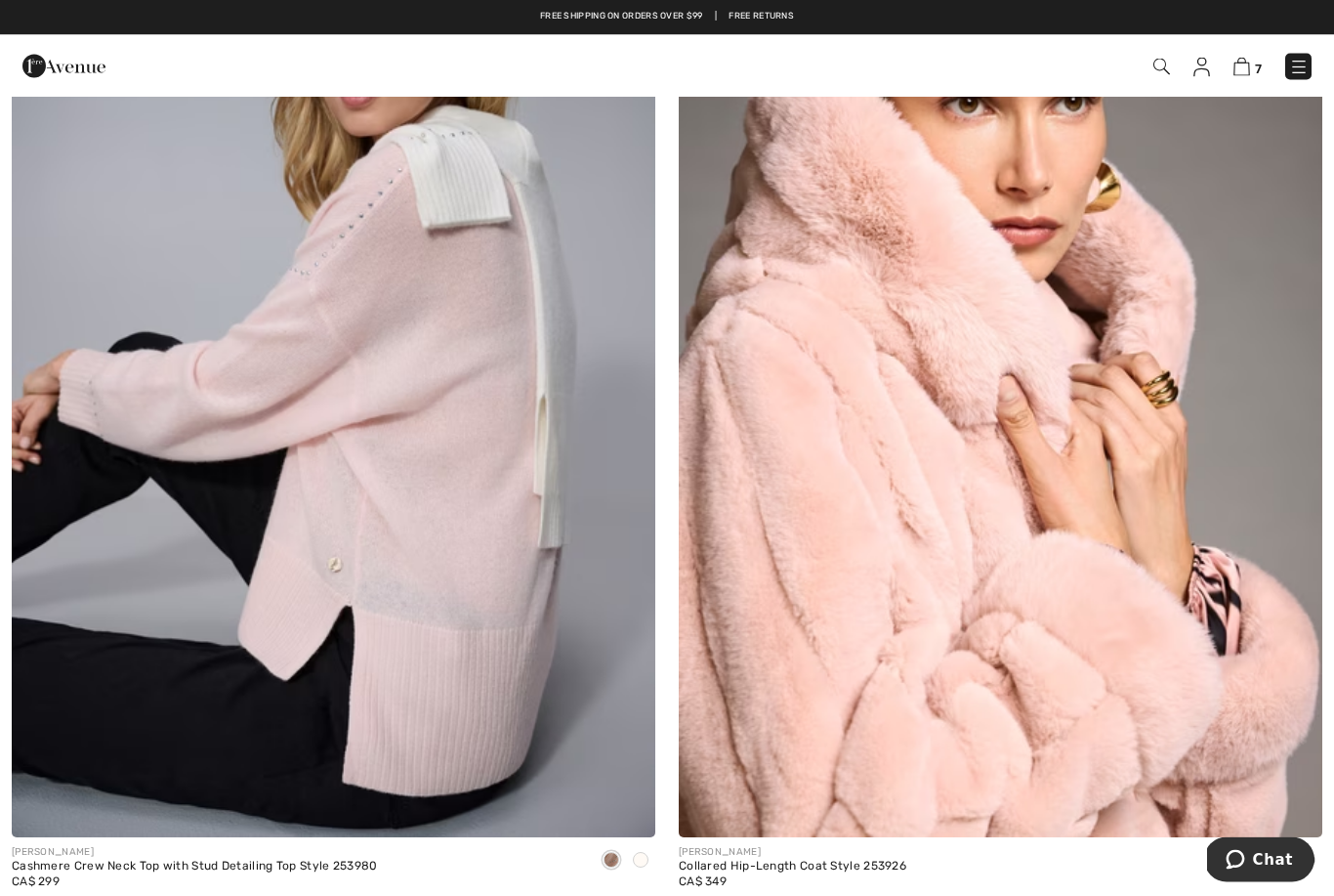
scroll to position [9936, 0]
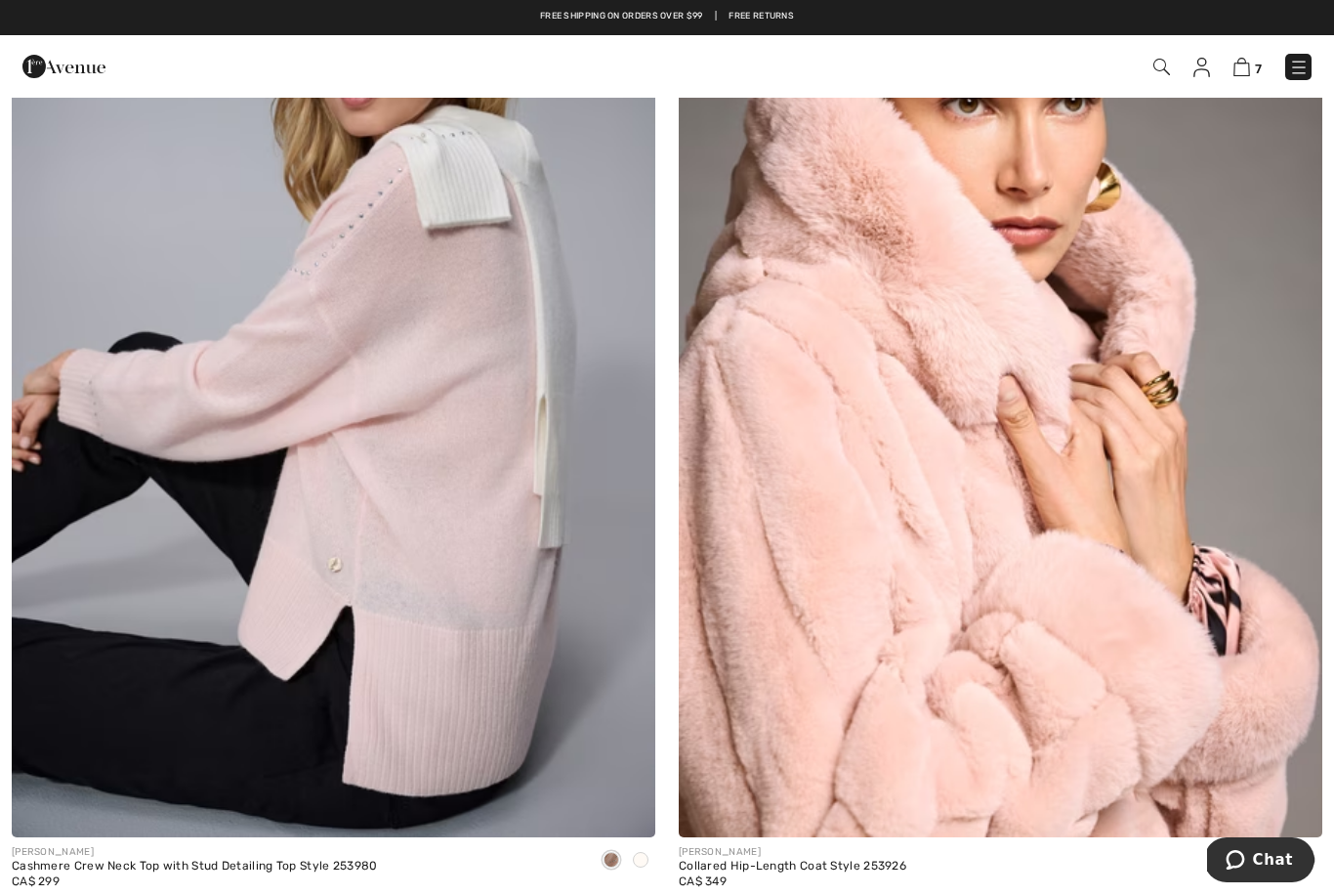
click at [995, 747] on img at bounding box center [1001, 354] width 644 height 966
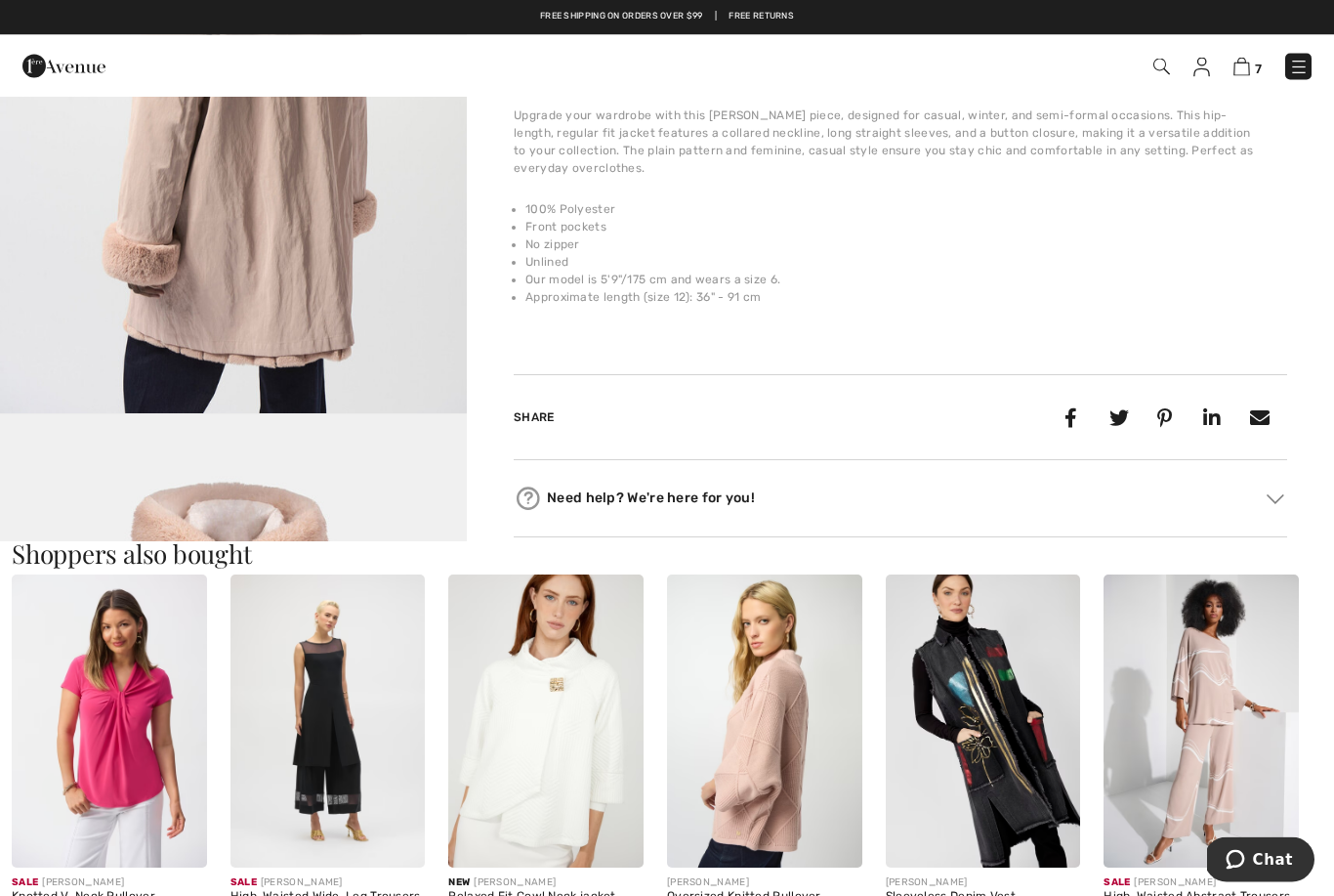
scroll to position [641, 0]
click at [1029, 823] on img at bounding box center [983, 720] width 195 height 292
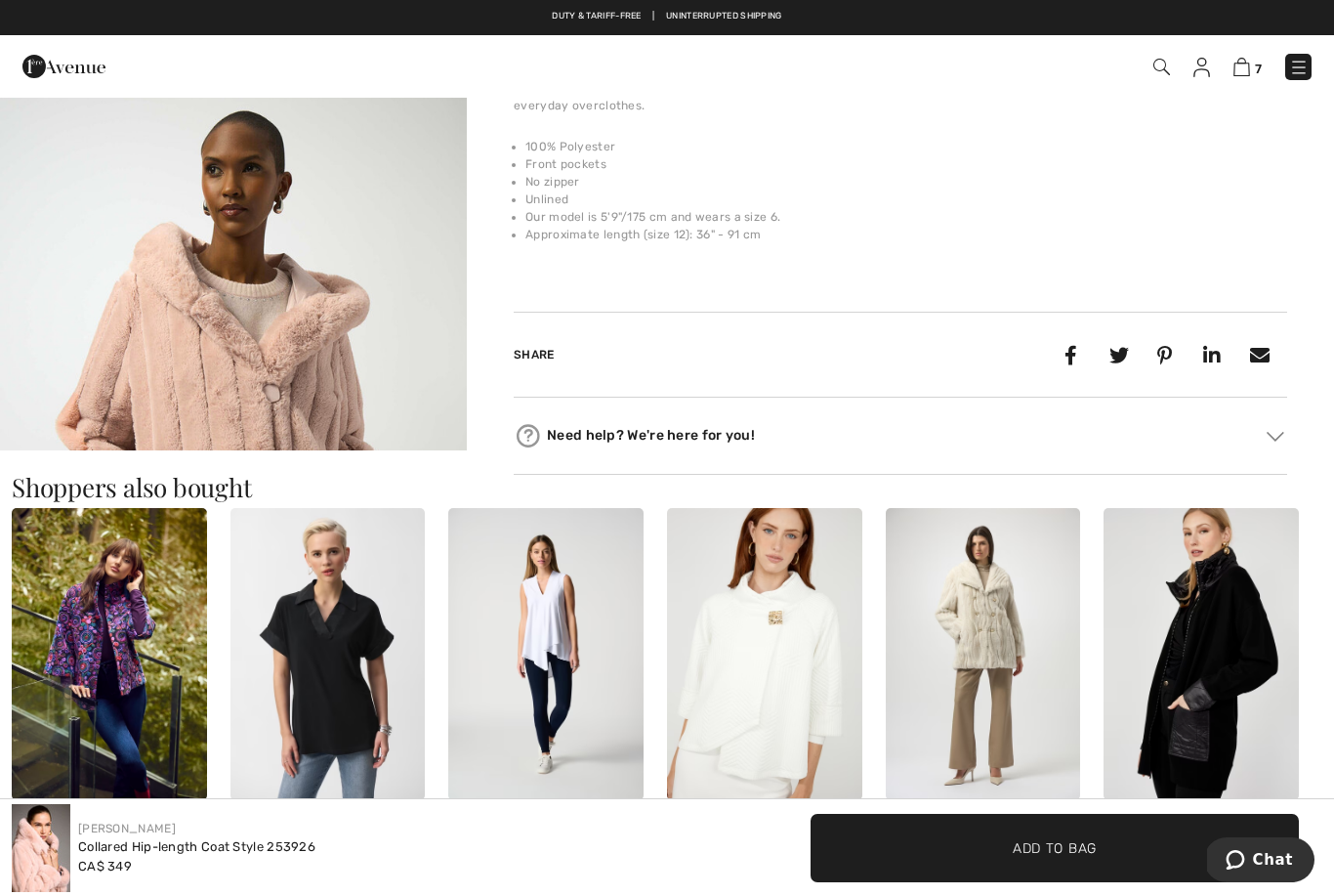
click at [992, 661] on img at bounding box center [983, 654] width 195 height 292
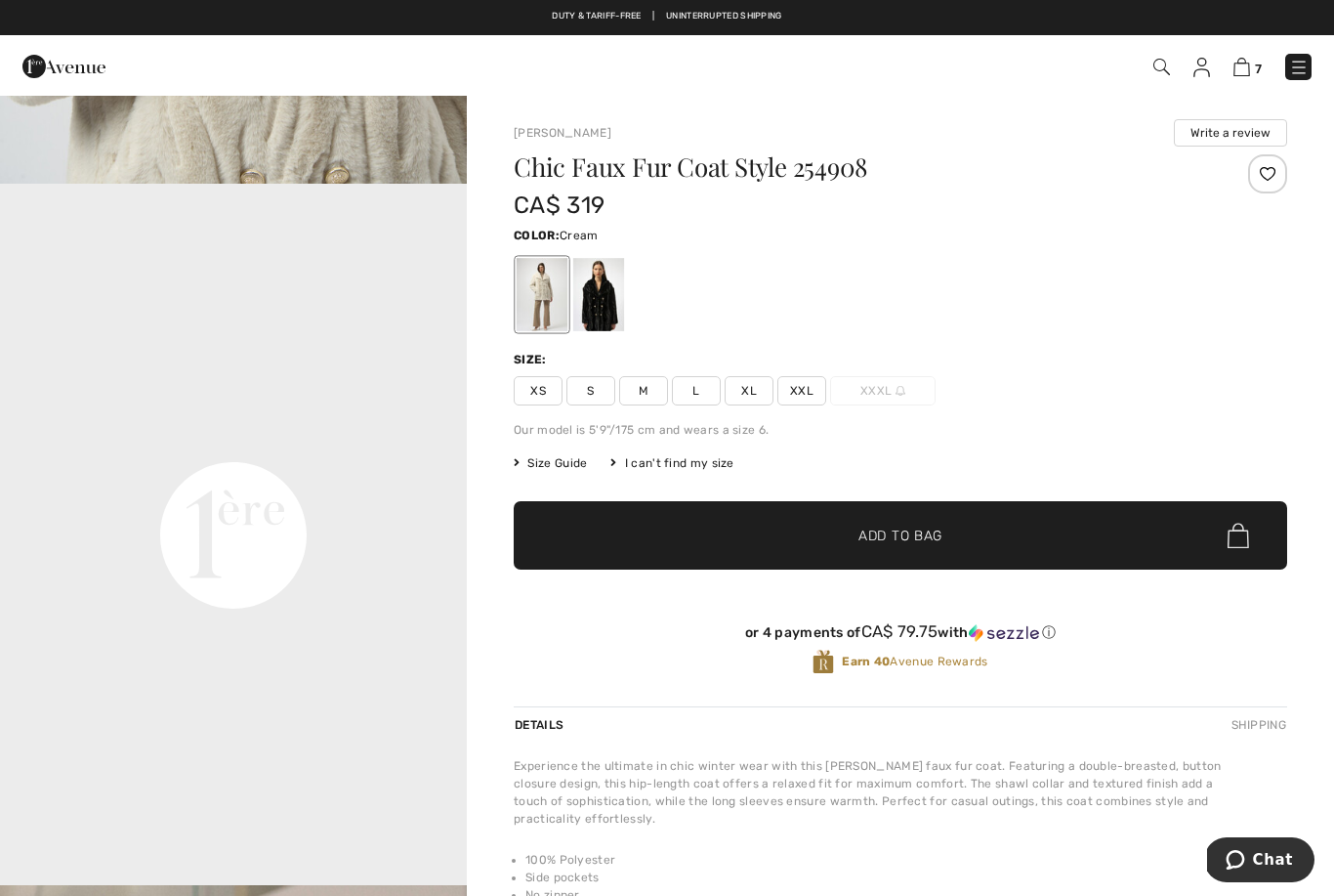
scroll to position [1309, 0]
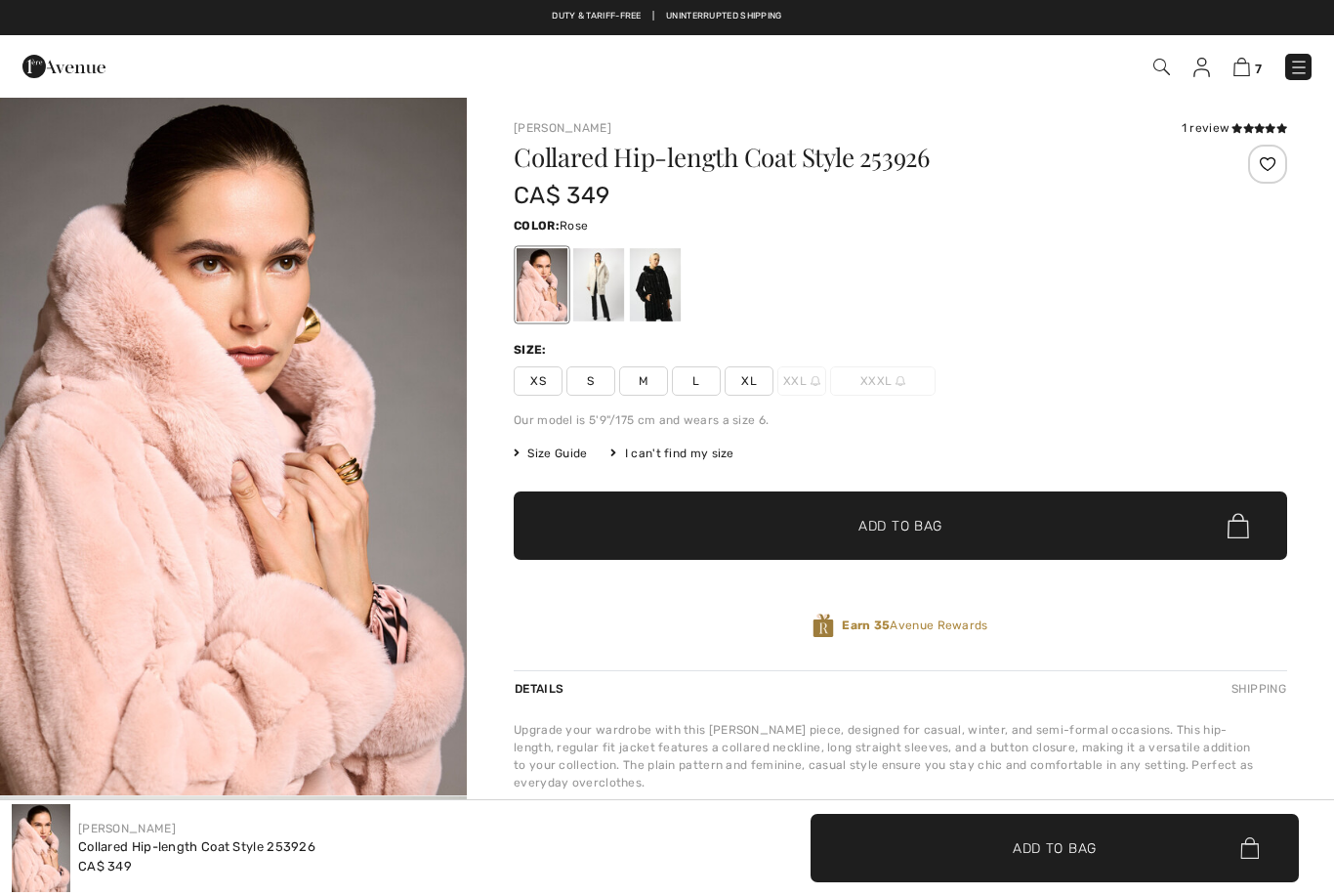
checkbox input "true"
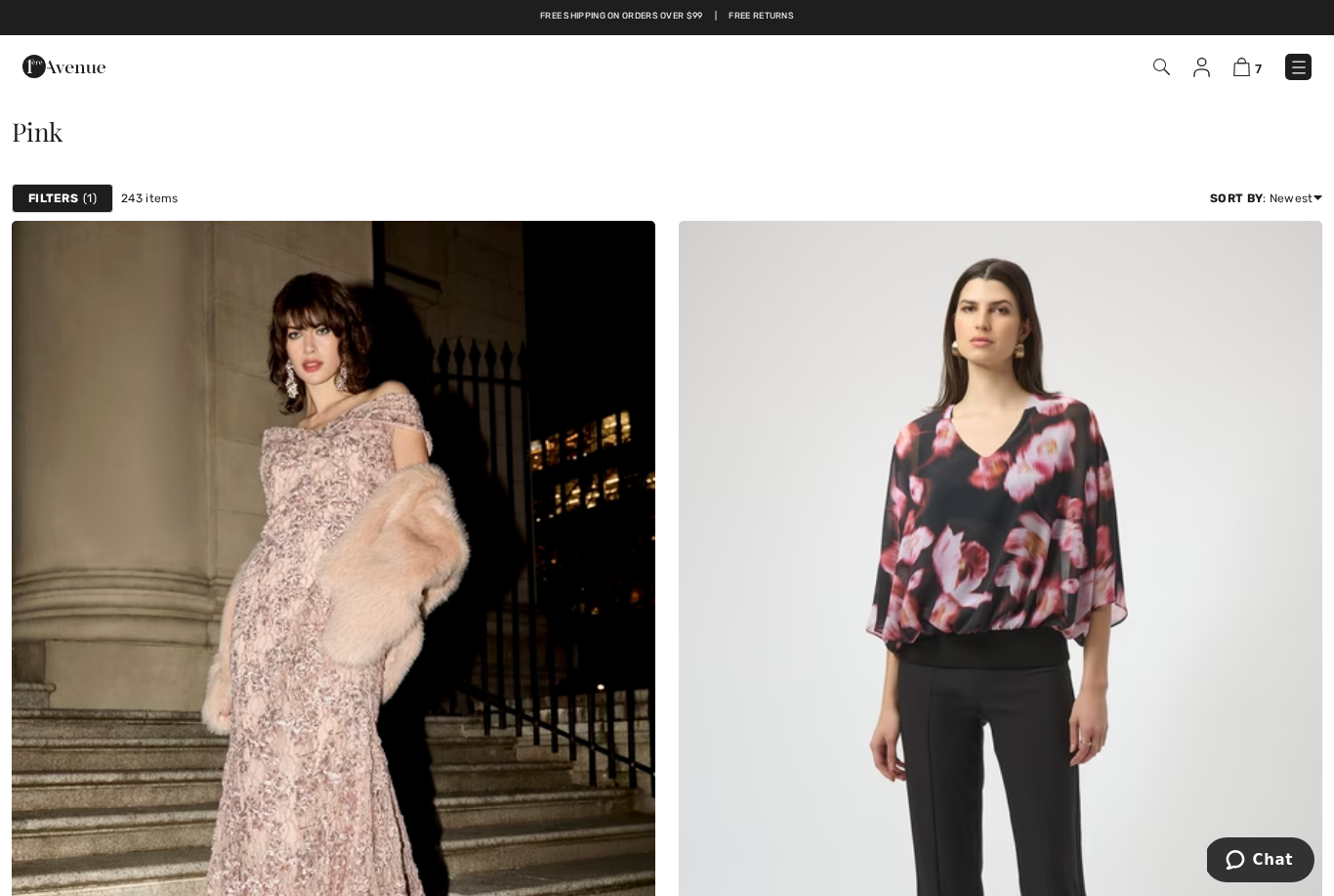
click at [350, 773] on img at bounding box center [334, 704] width 644 height 966
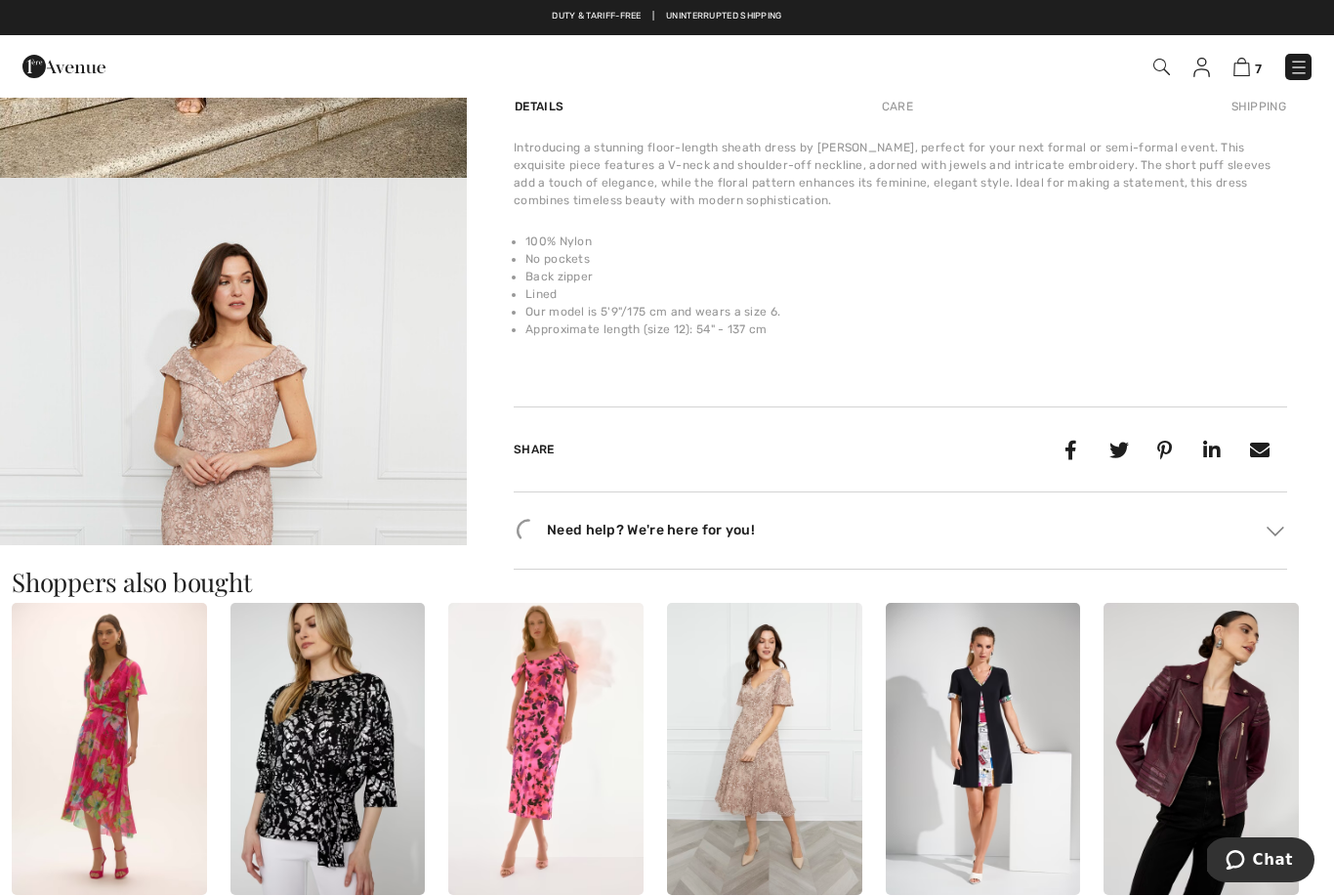
checkbox input "true"
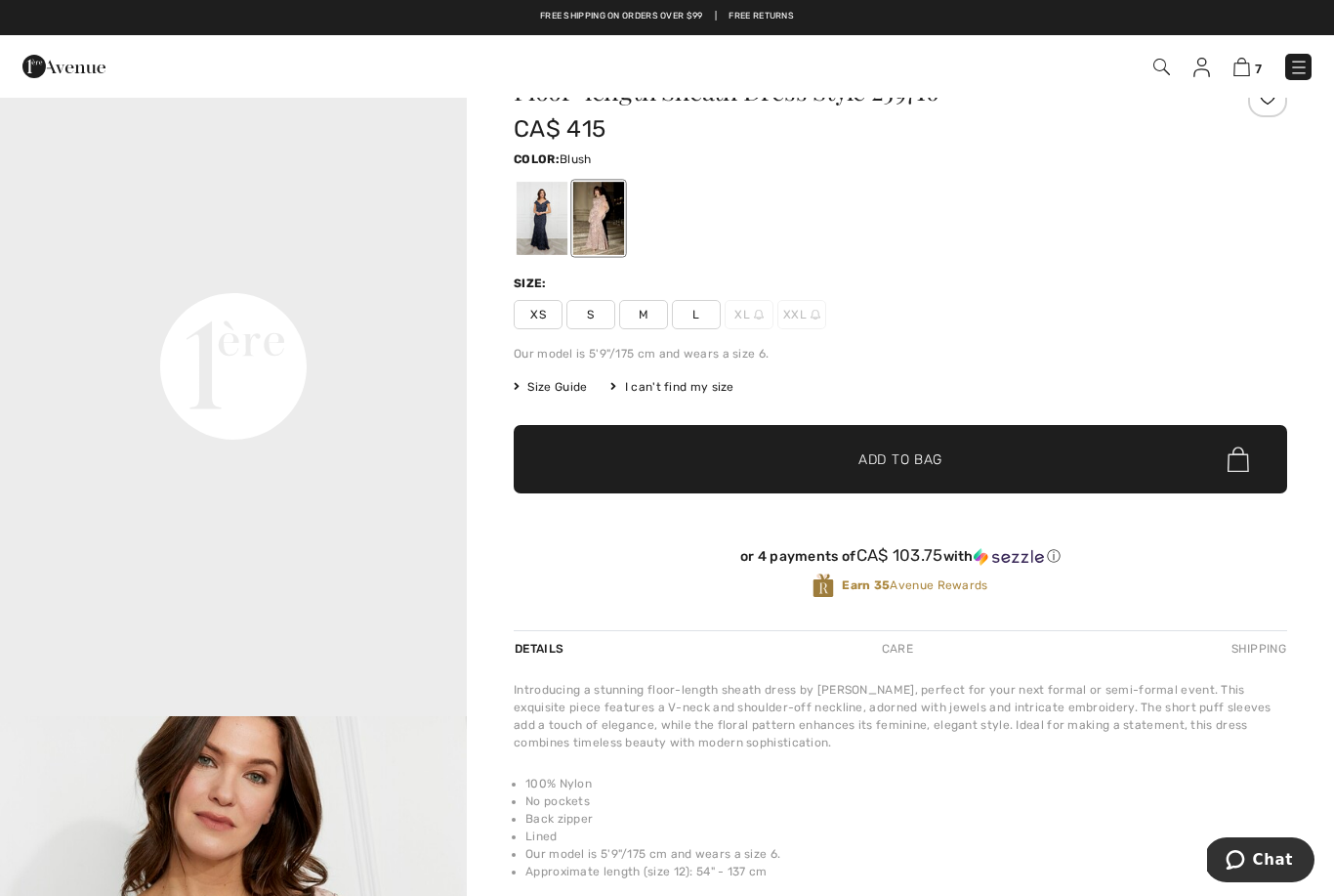
scroll to position [1391, 0]
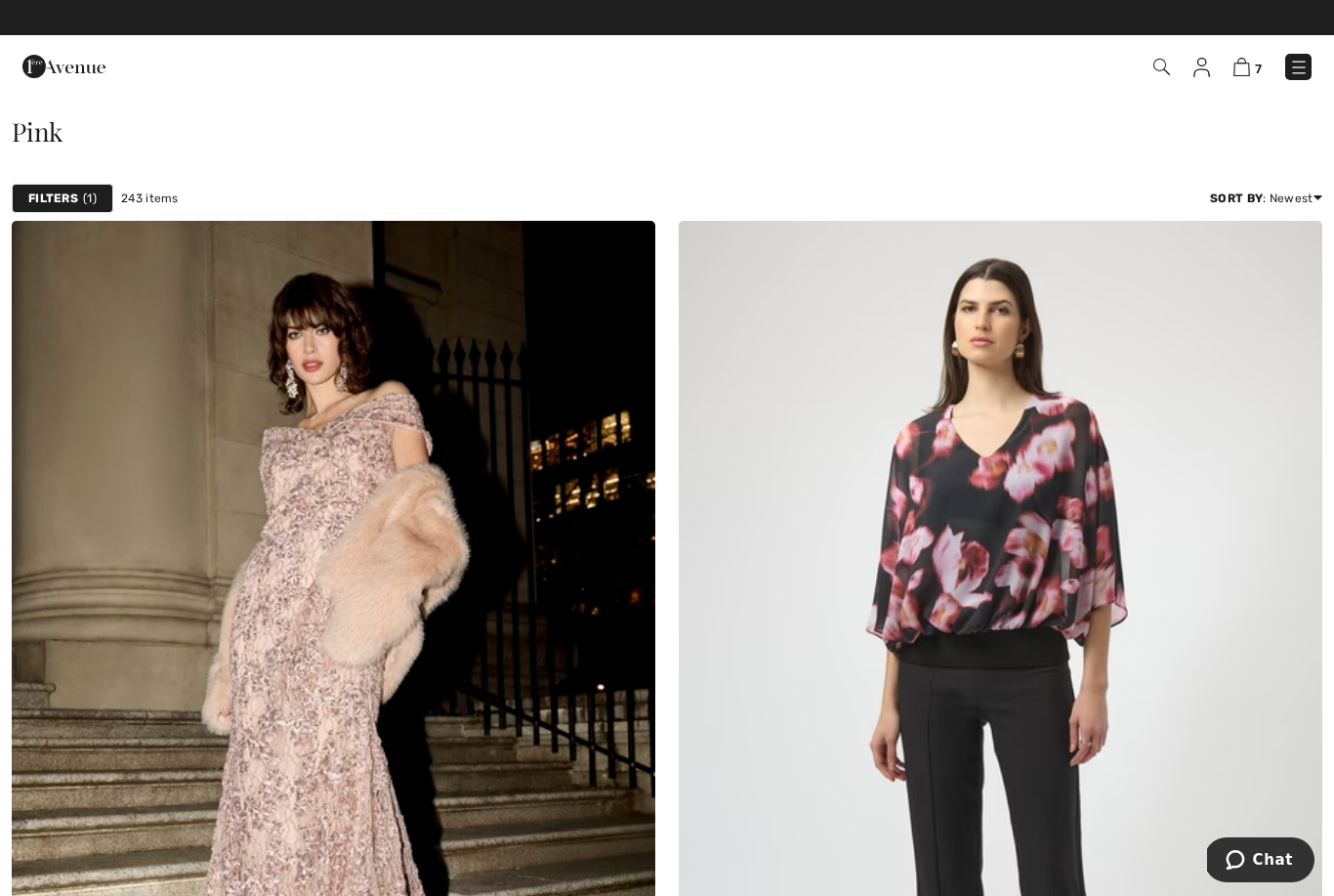
click at [1296, 70] on img at bounding box center [1299, 68] width 20 height 20
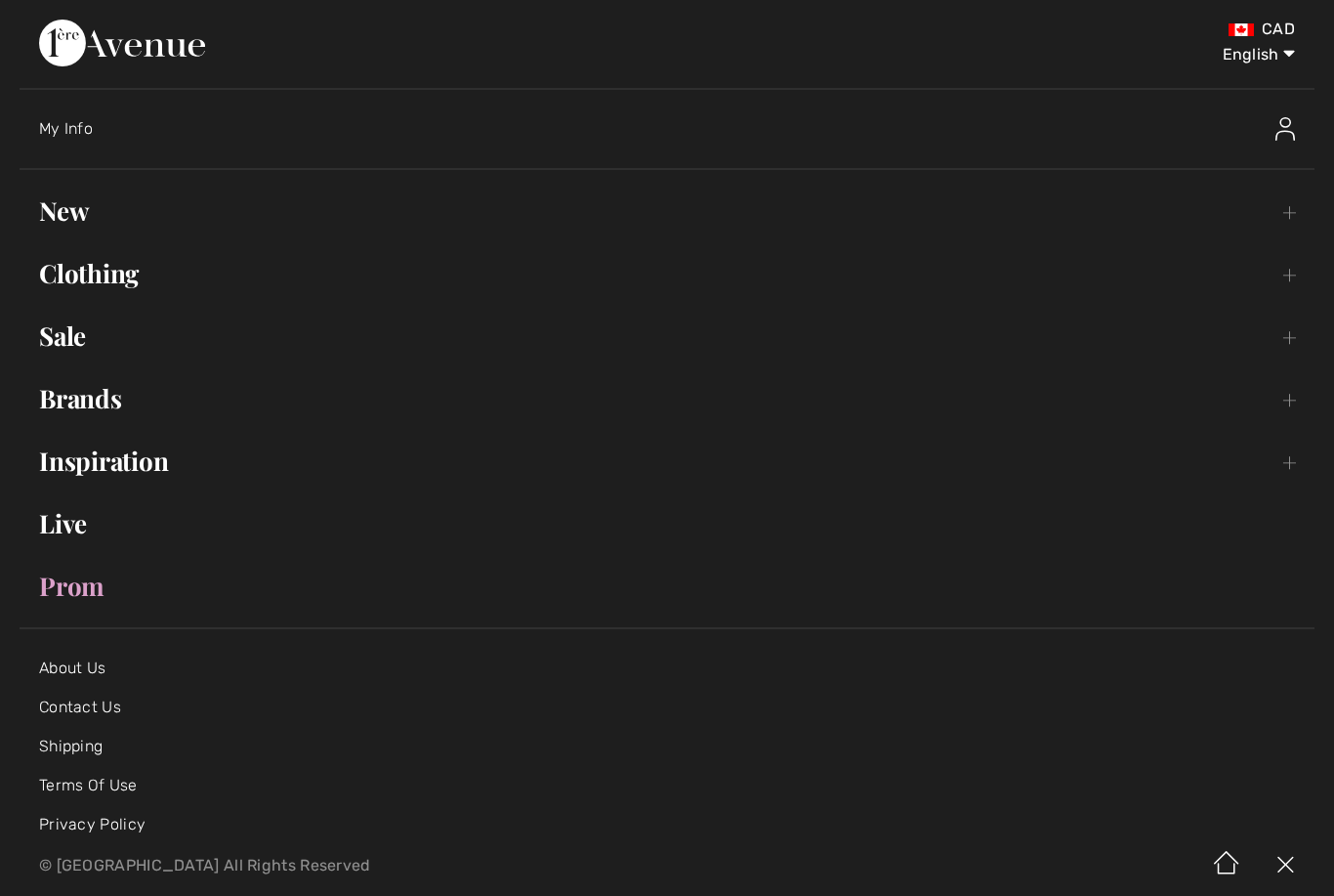
click at [48, 356] on link "Sale Toggle submenu" at bounding box center [667, 336] width 1295 height 43
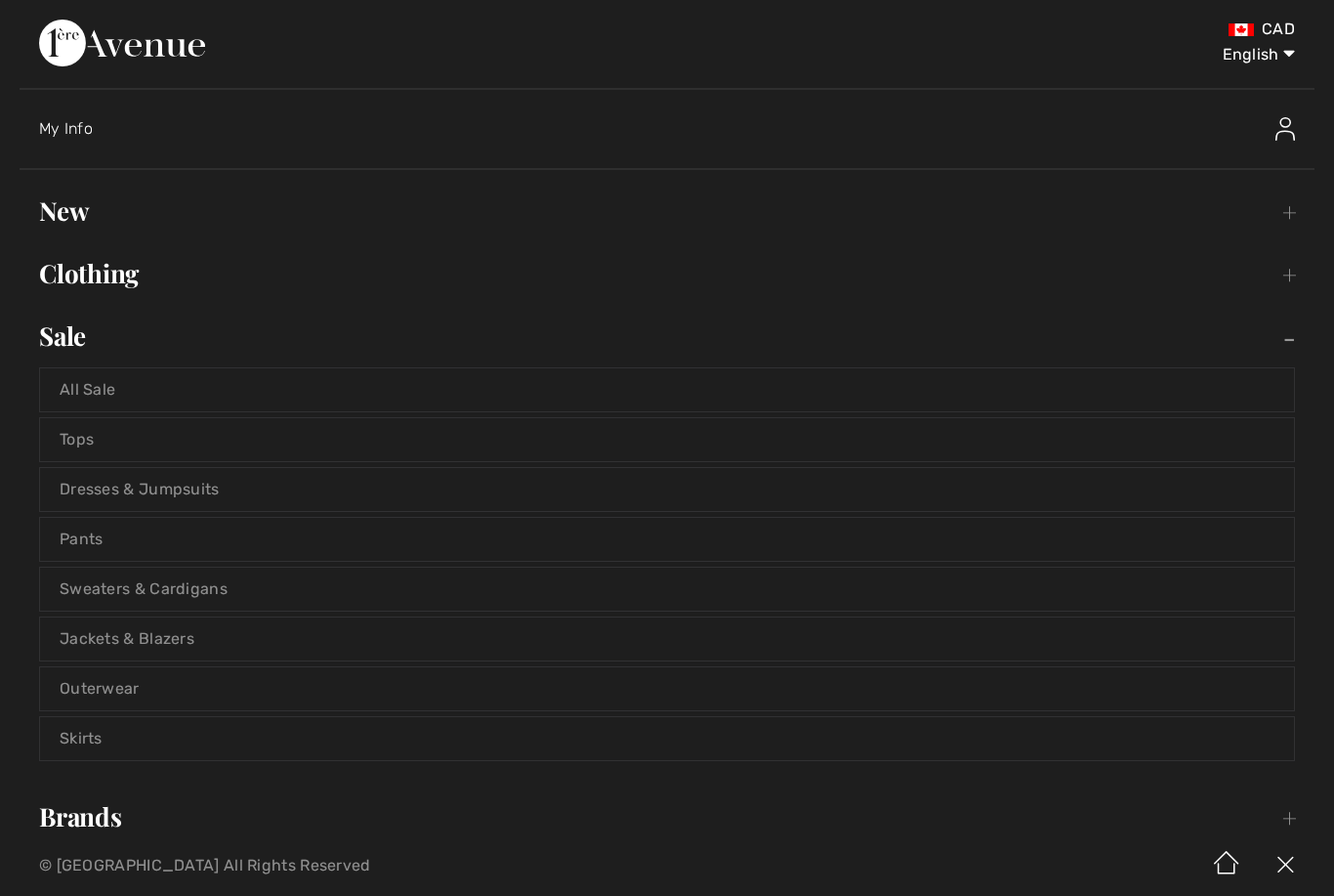
click at [170, 538] on link "Pants" at bounding box center [667, 539] width 1254 height 43
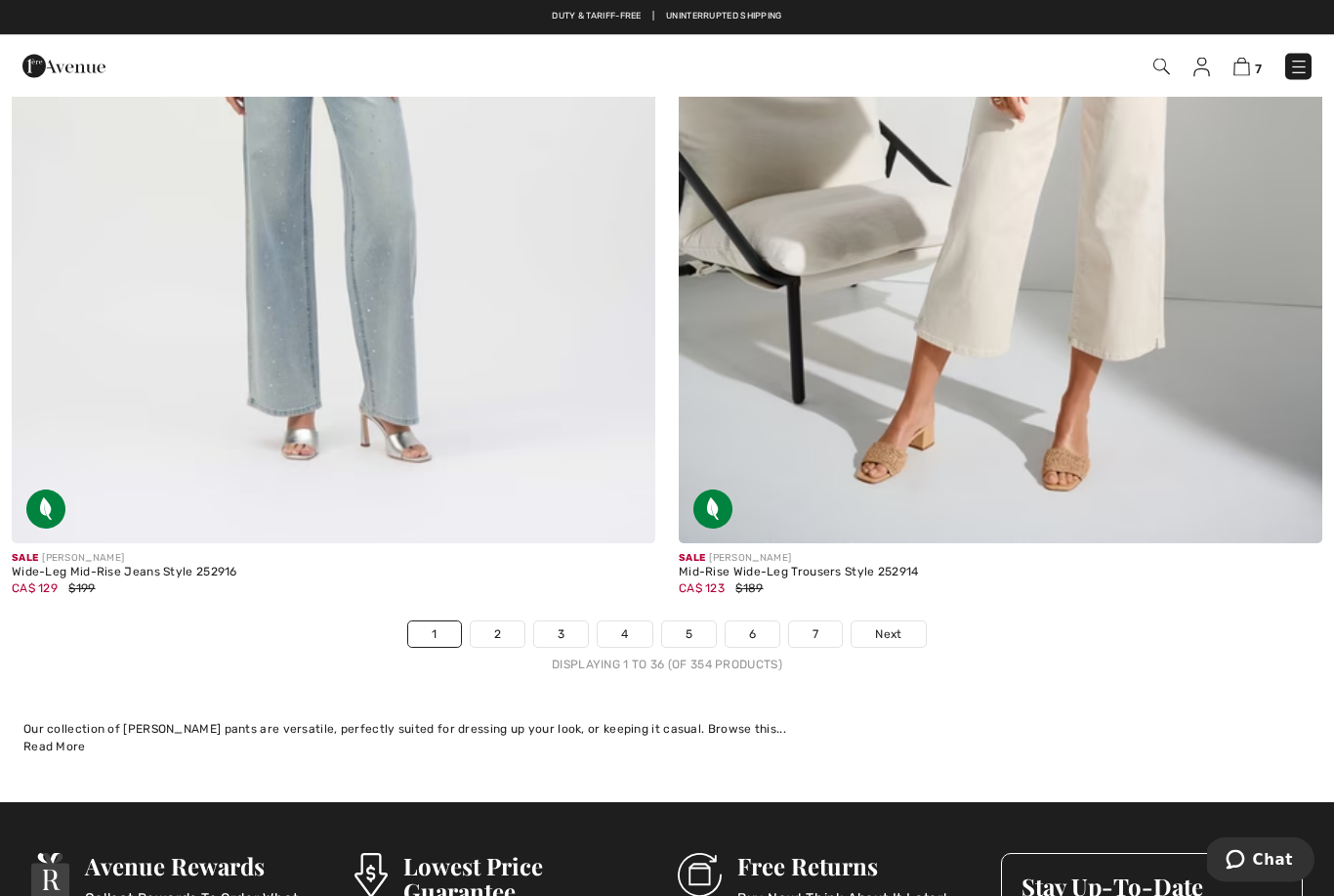
scroll to position [18778, 0]
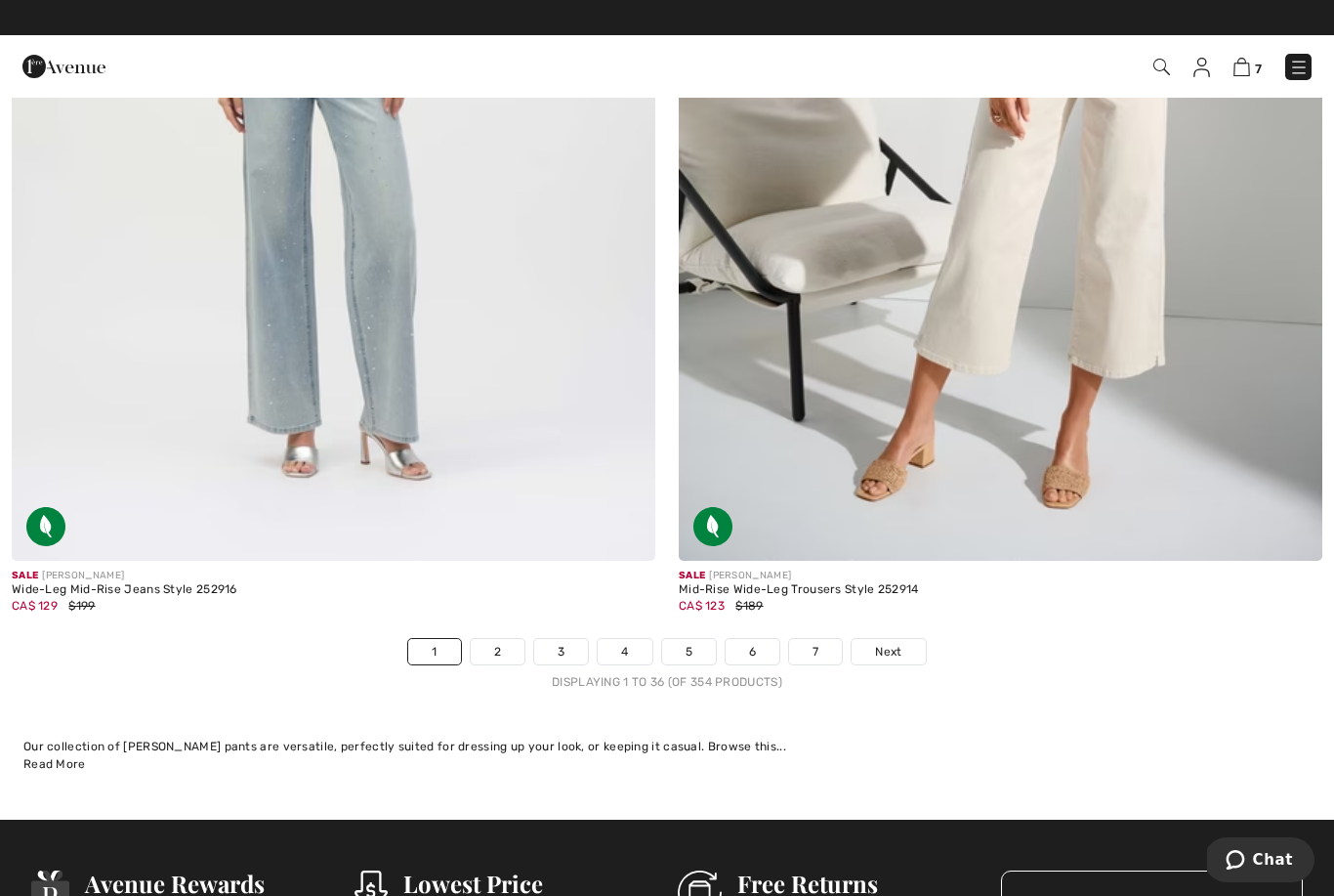
click at [899, 648] on link "Next" at bounding box center [888, 651] width 73 height 25
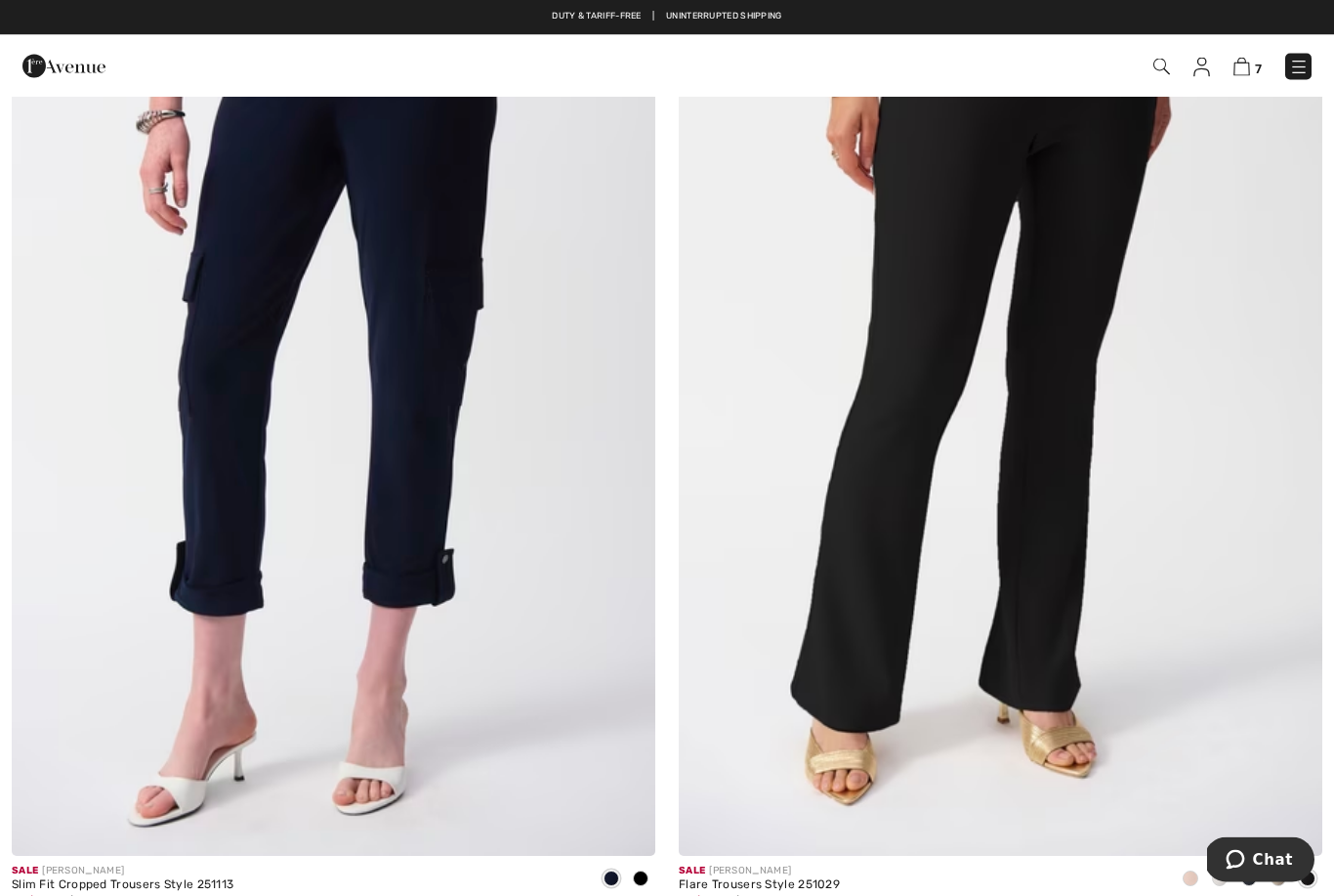
click at [1307, 69] on img at bounding box center [1299, 68] width 20 height 20
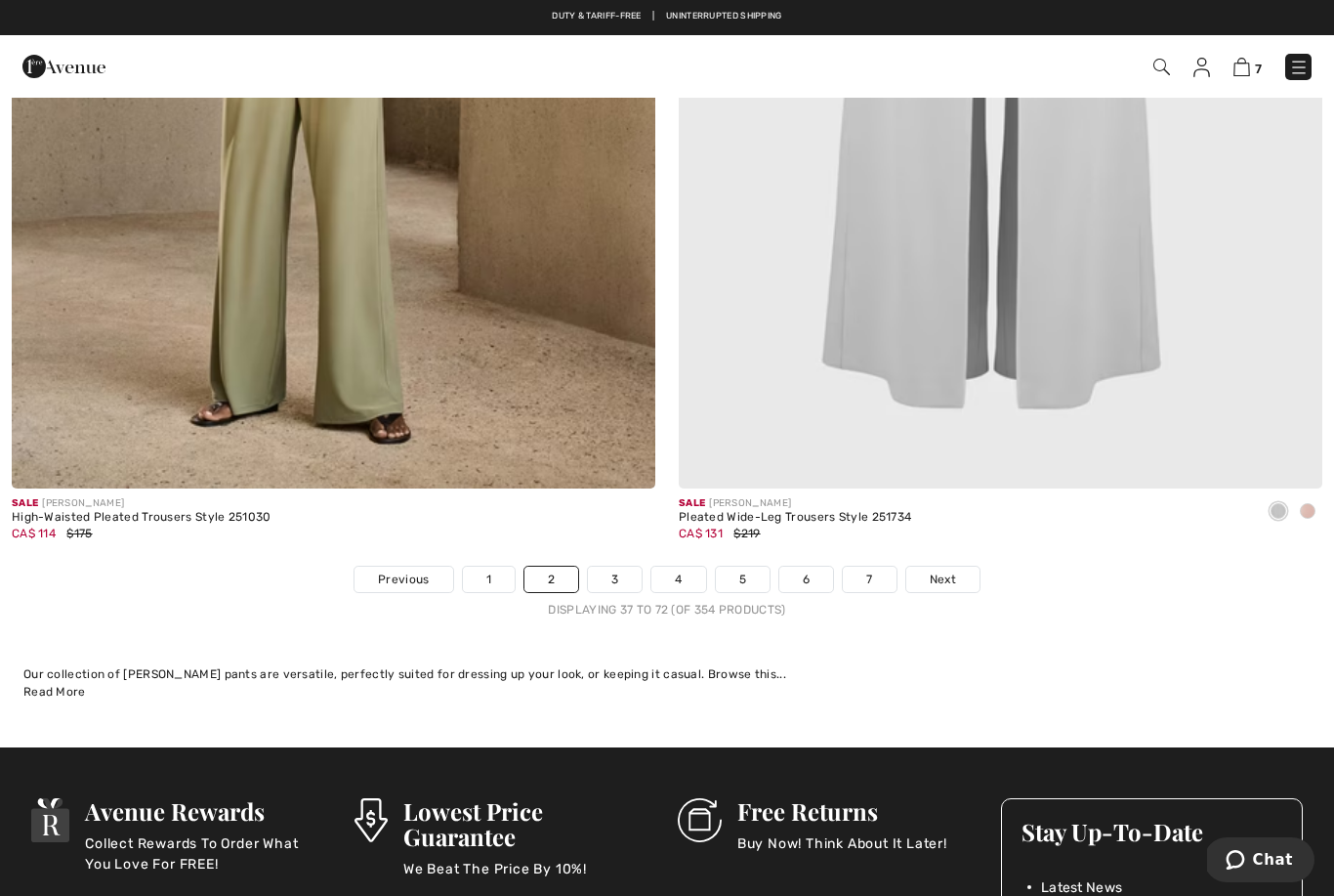
click at [1164, 69] on img at bounding box center [1162, 67] width 17 height 17
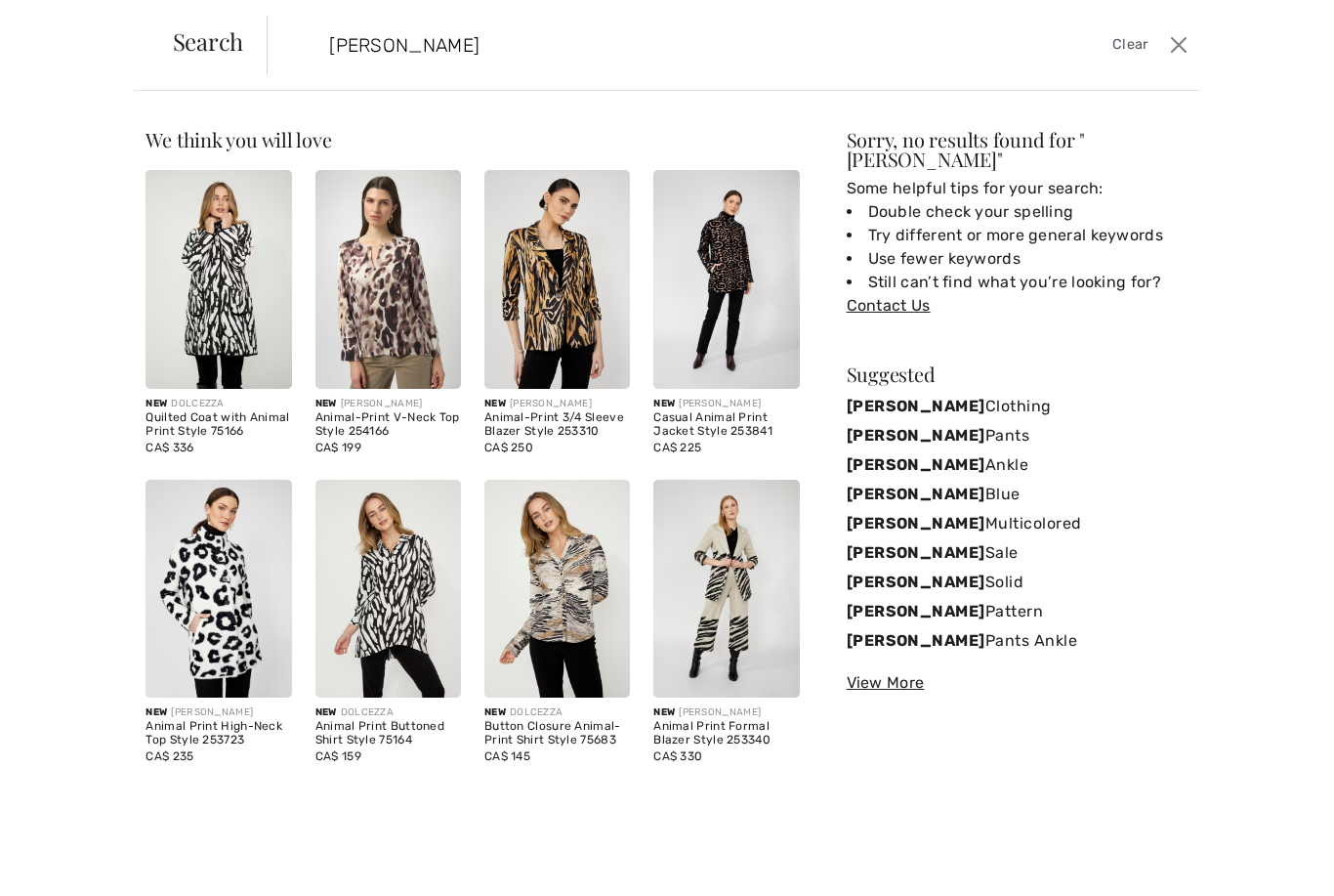
type input "[PERSON_NAME]"
click at [959, 392] on link "Charlie B Clothing" at bounding box center [1018, 406] width 342 height 29
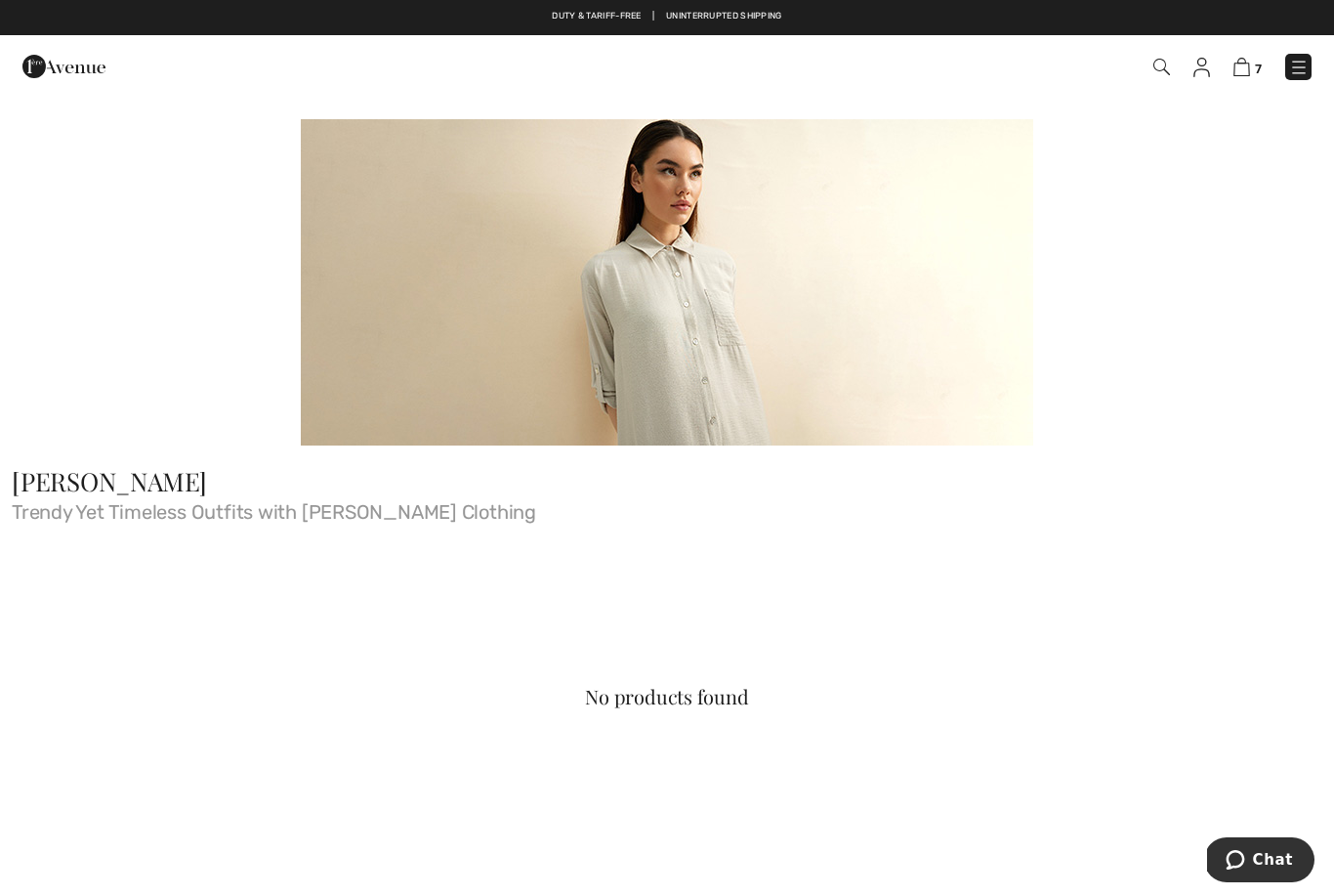
click at [83, 483] on span "[PERSON_NAME]" at bounding box center [109, 481] width 195 height 34
click at [83, 487] on span "[PERSON_NAME]" at bounding box center [109, 481] width 195 height 34
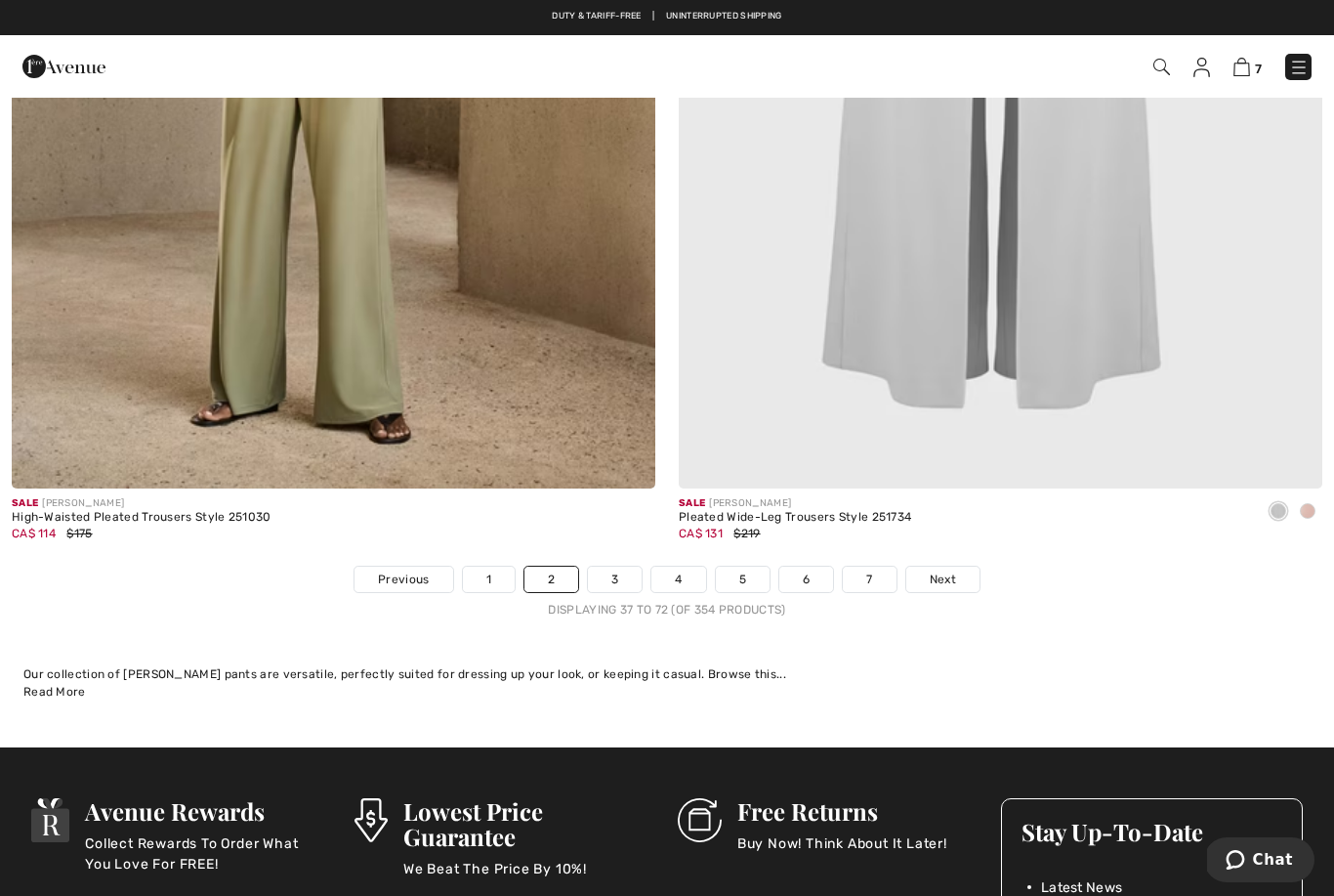
click at [1159, 63] on img at bounding box center [1162, 67] width 17 height 17
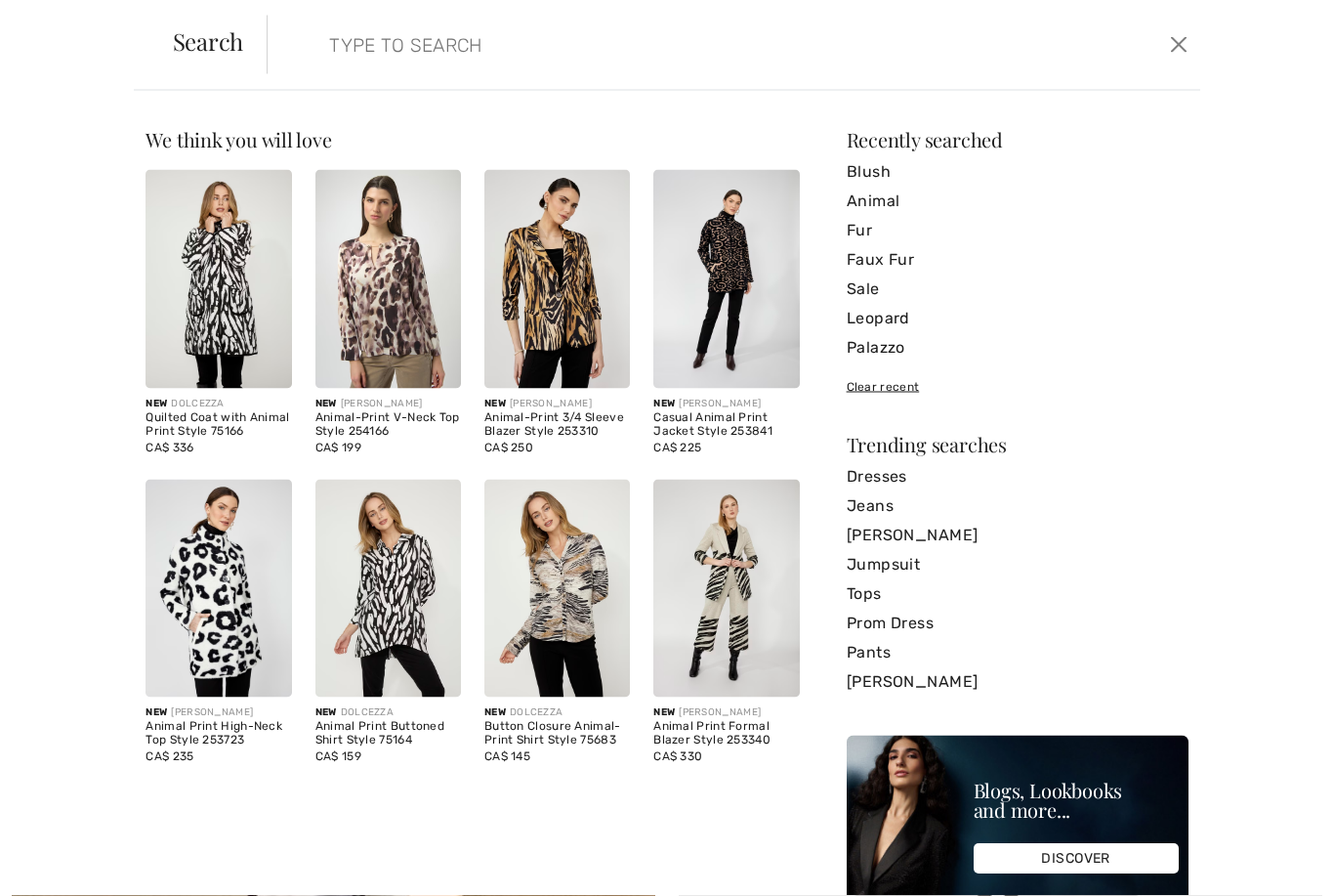
scroll to position [17909, 0]
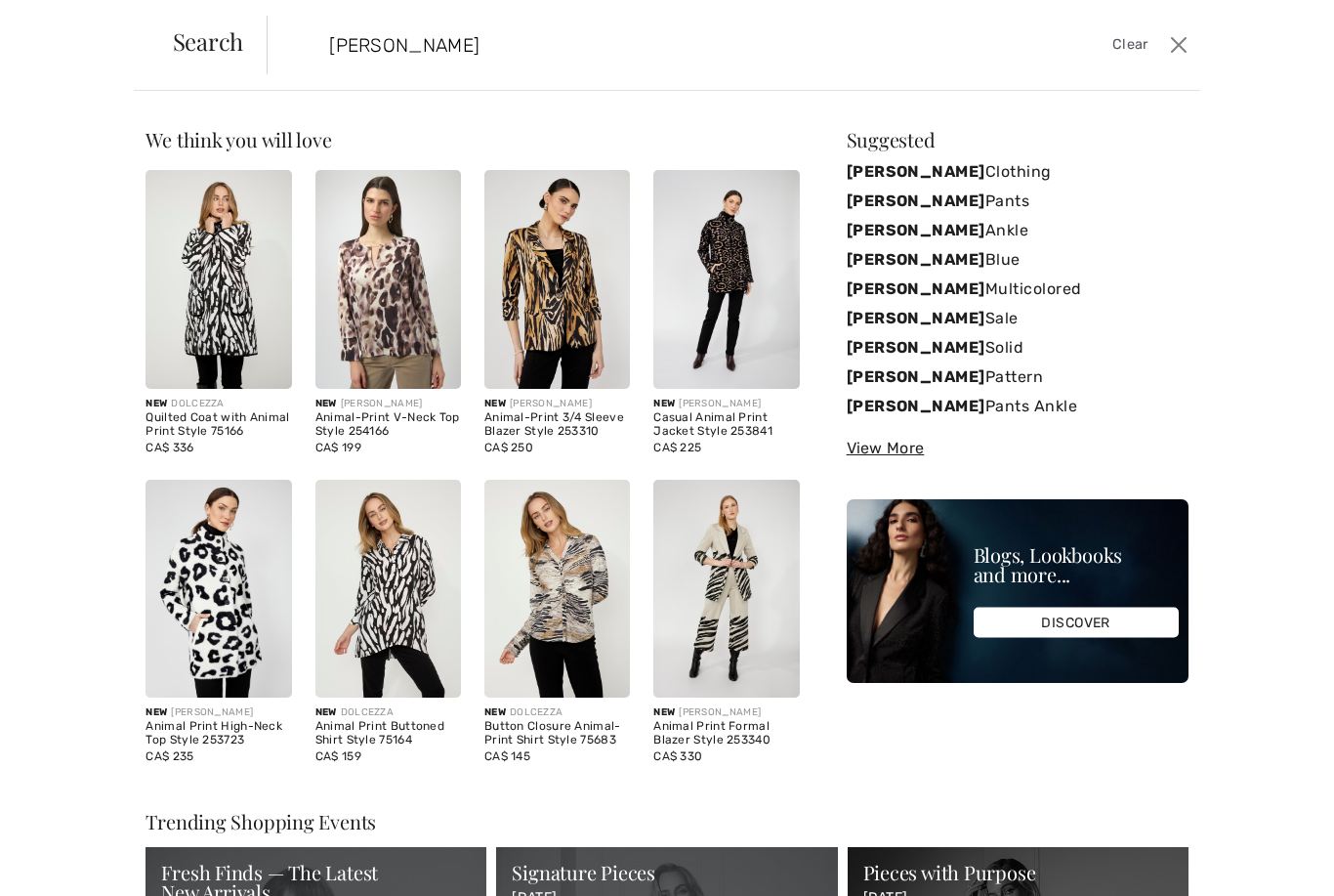
type input "[PERSON_NAME]"
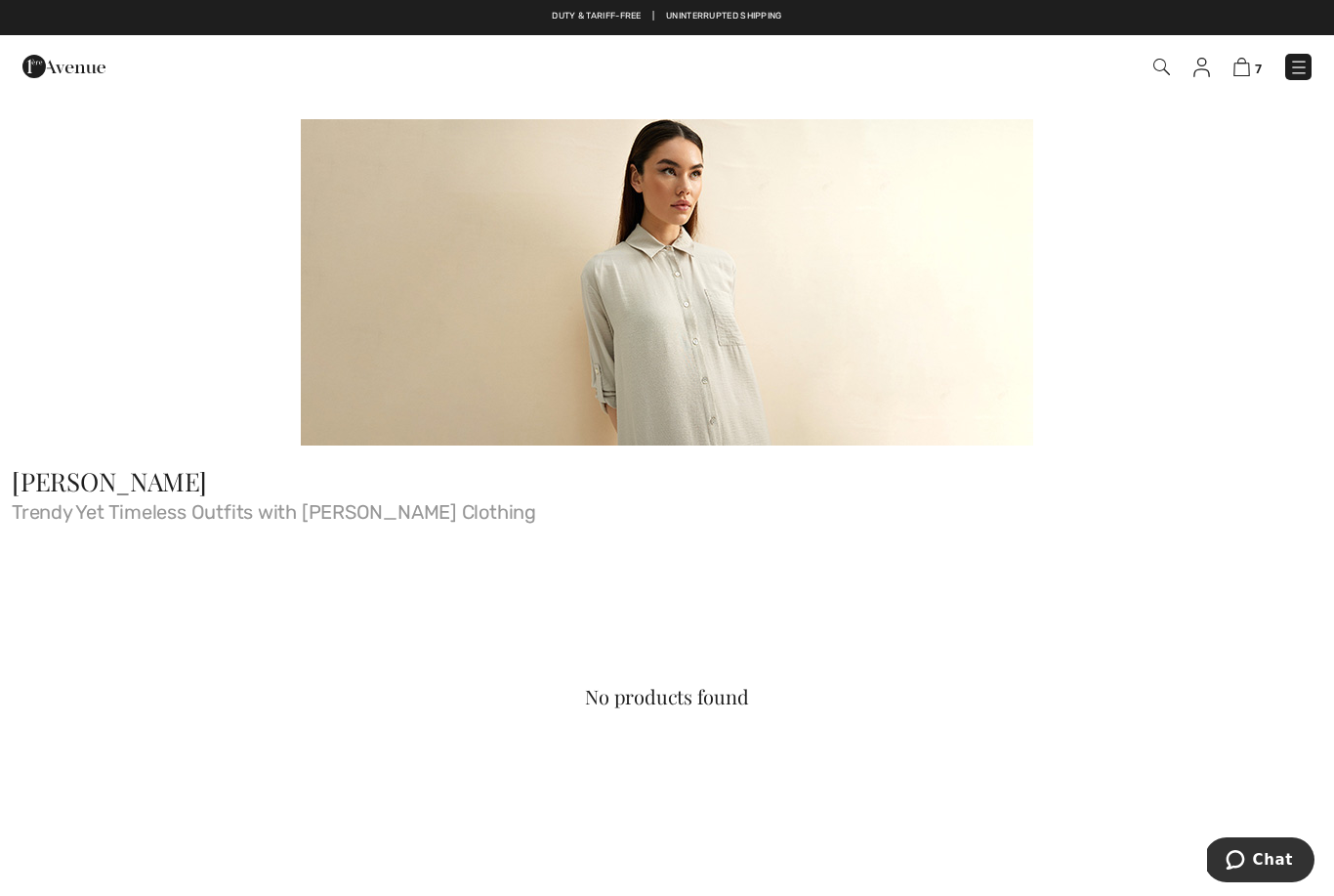
click at [1164, 69] on img at bounding box center [1162, 67] width 17 height 17
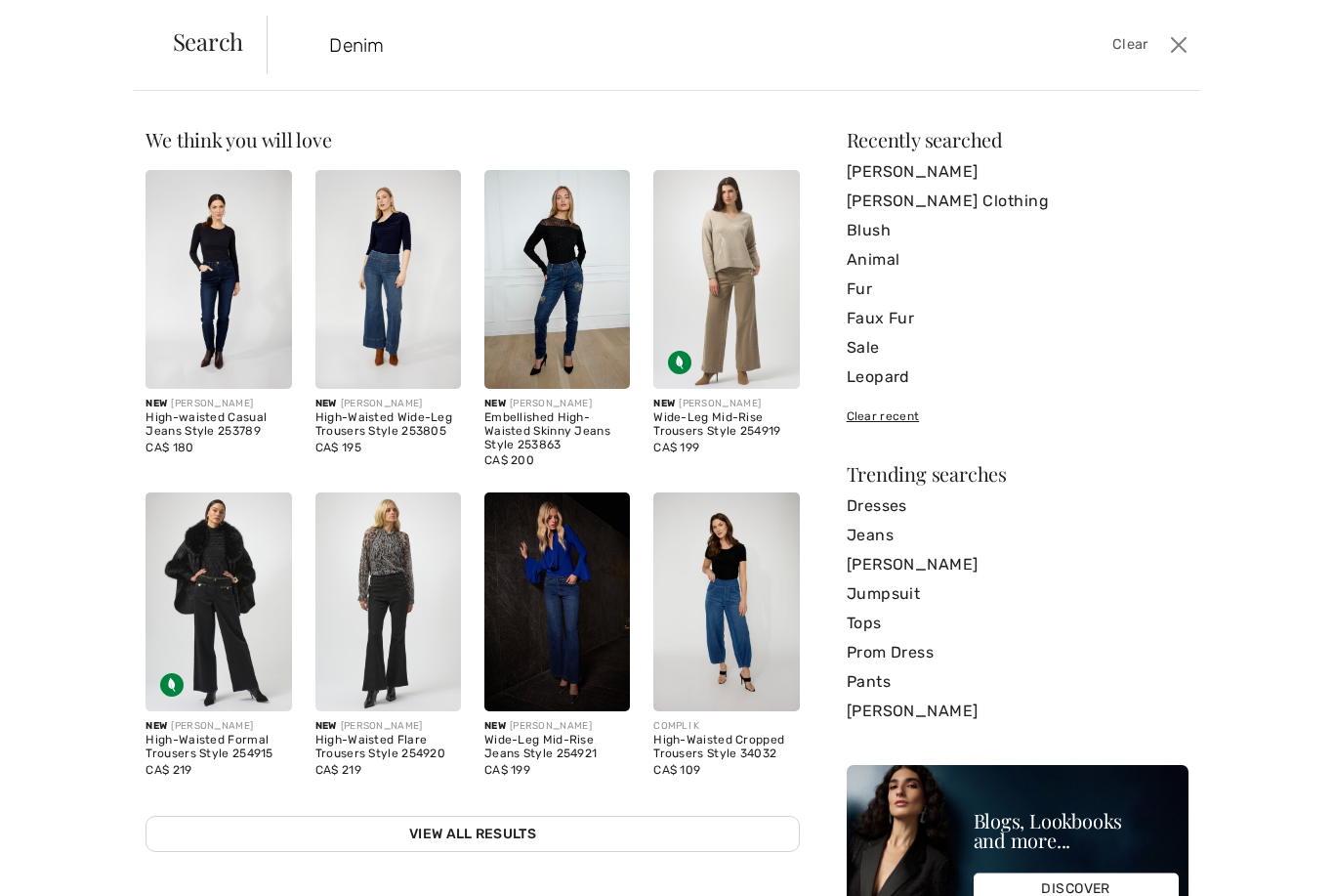
type input "Denim"
click at [463, 829] on link "View All Results" at bounding box center [472, 834] width 653 height 36
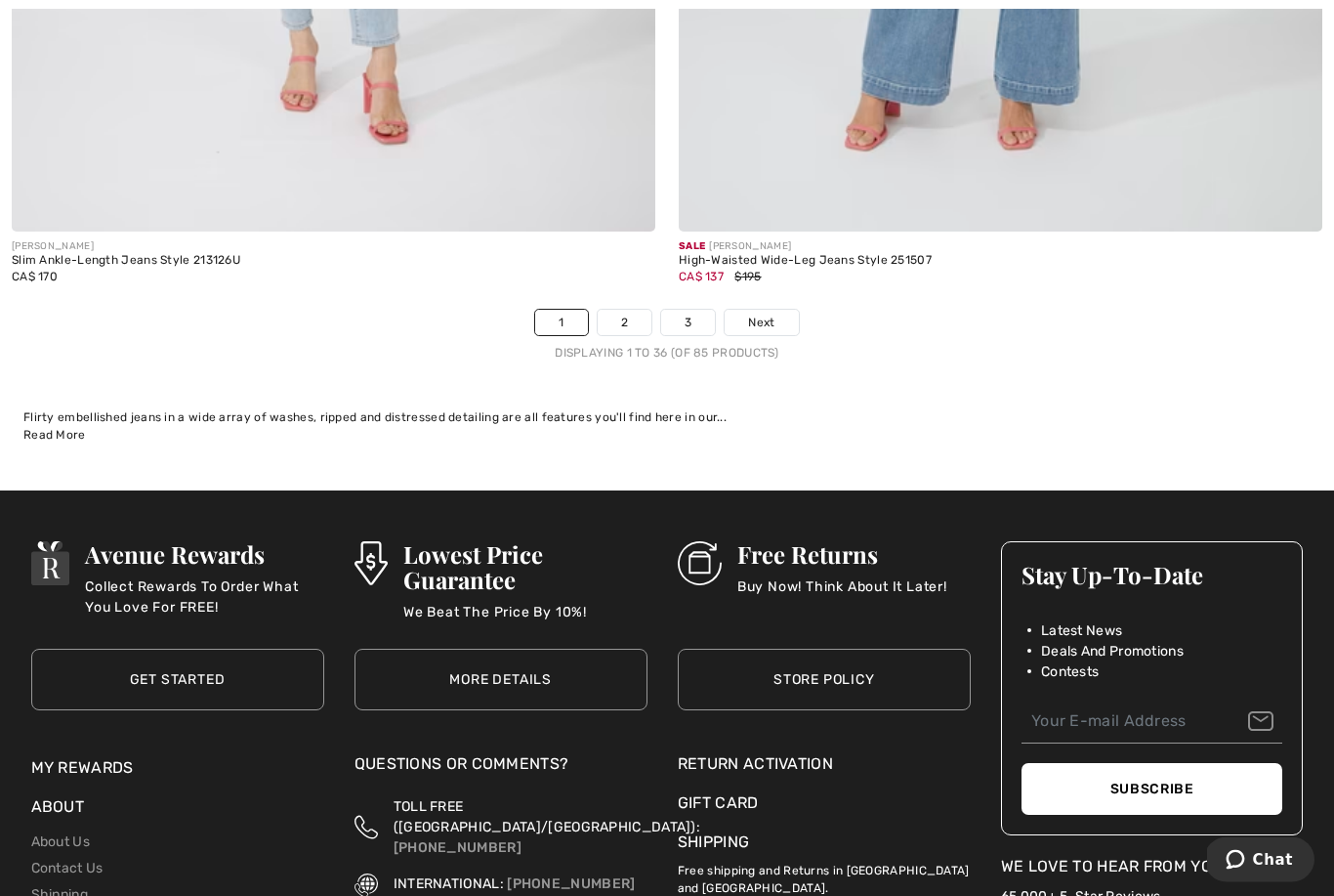
scroll to position [19120, 0]
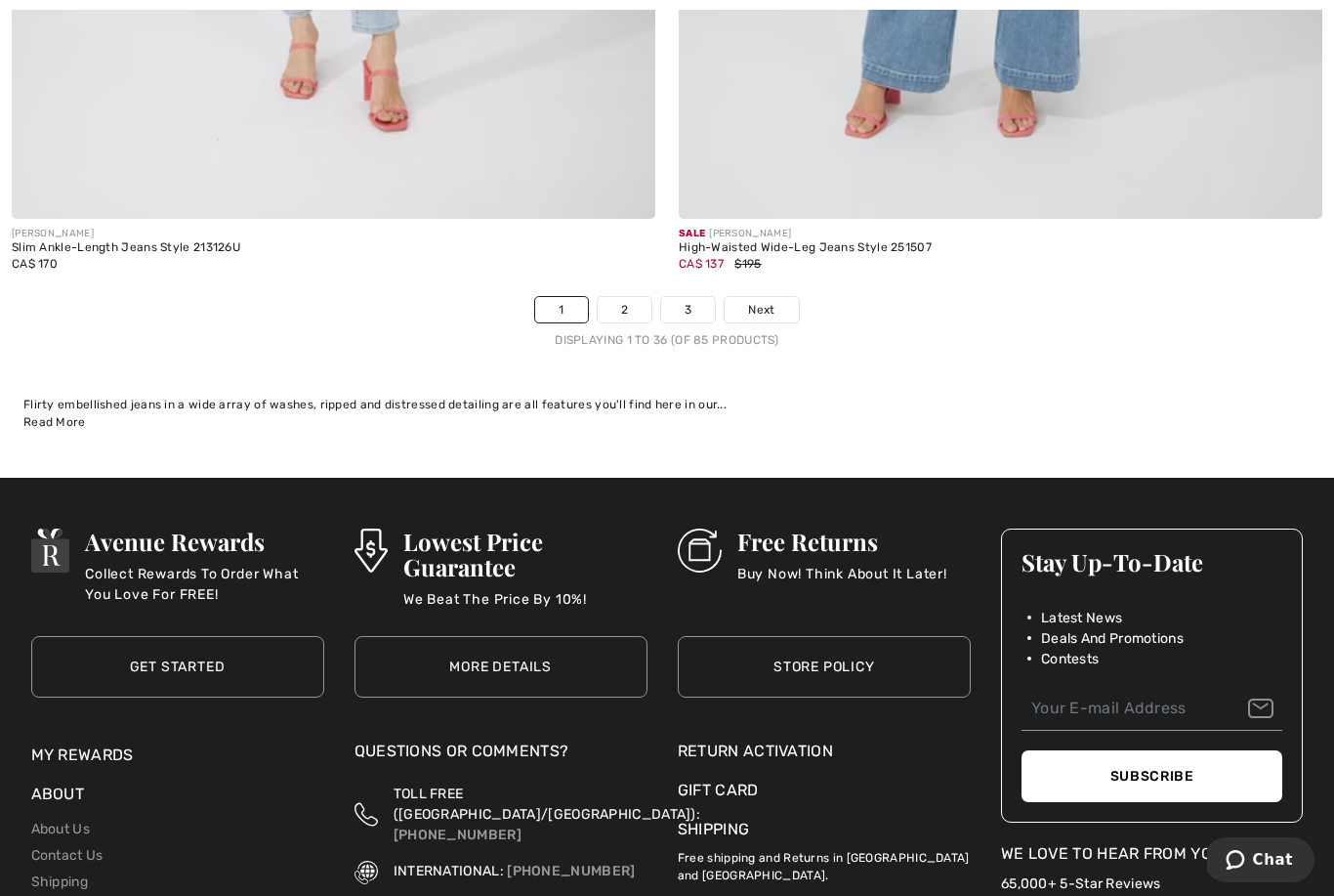
click at [777, 297] on link "Next" at bounding box center [761, 309] width 73 height 25
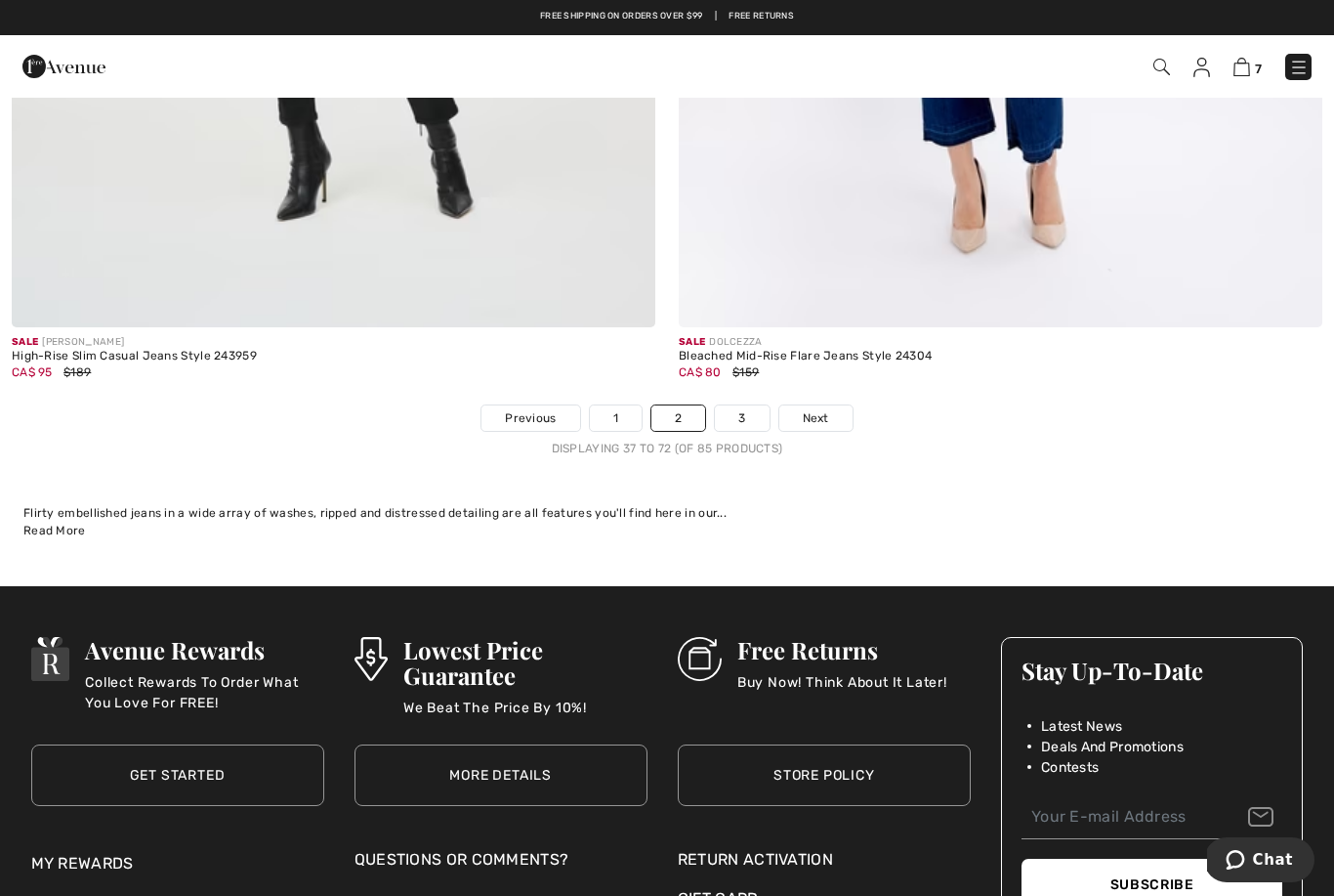
scroll to position [18897, 0]
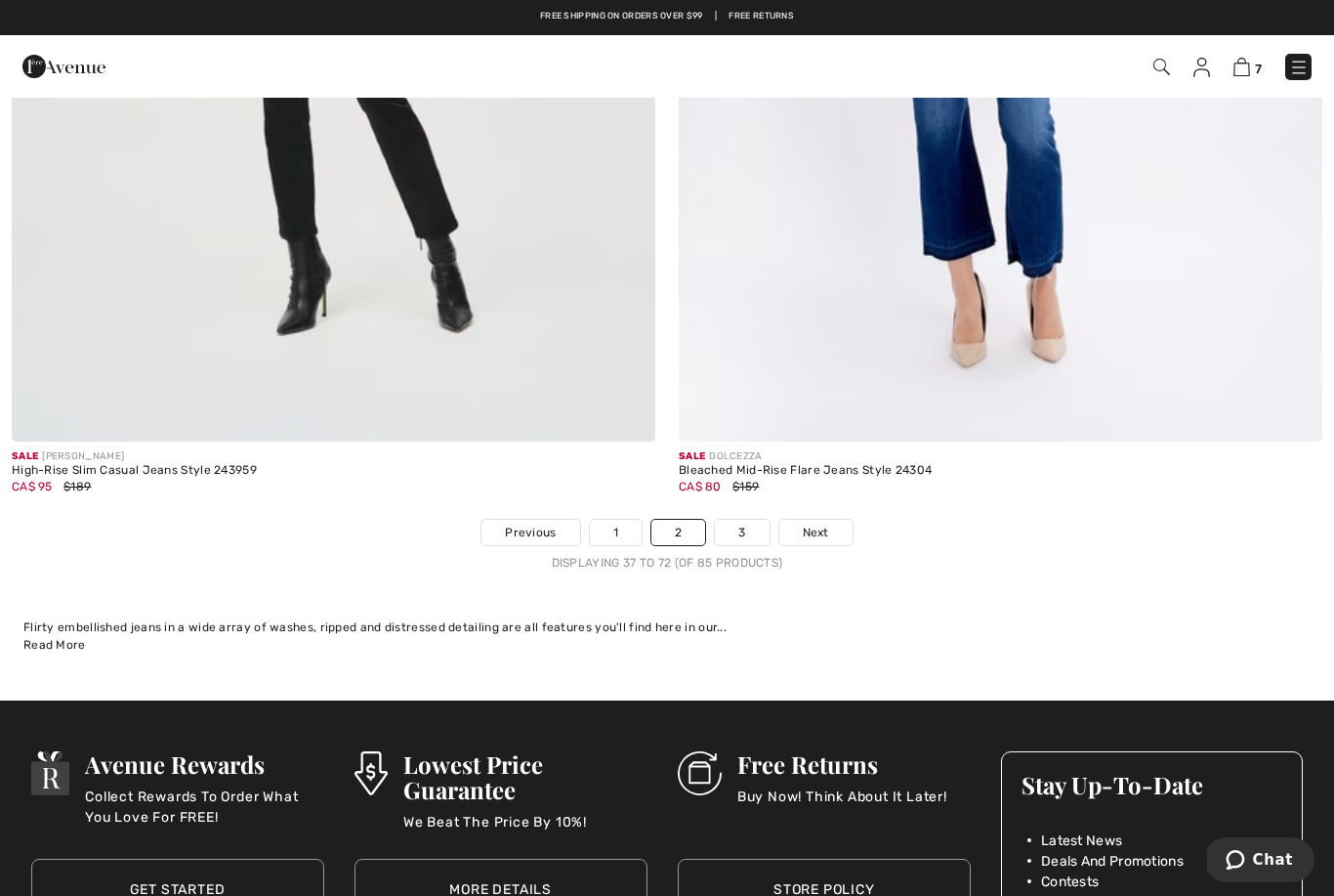
click at [827, 524] on span "Next" at bounding box center [816, 533] width 26 height 18
